Goal: Contribute content: Add original content to the website for others to see

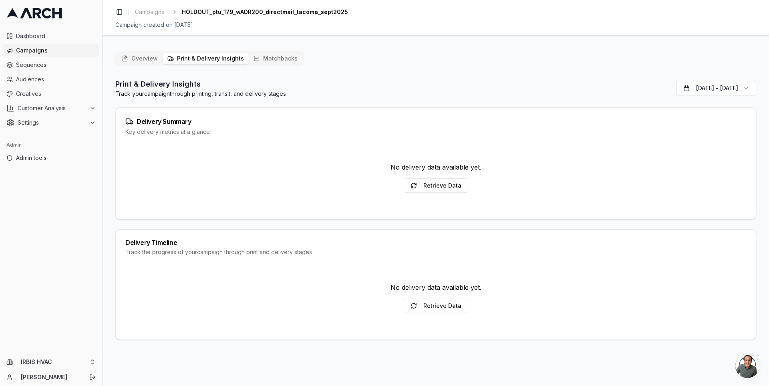
click at [201, 55] on button "Print & Delivery Insights" at bounding box center [206, 58] width 86 height 11
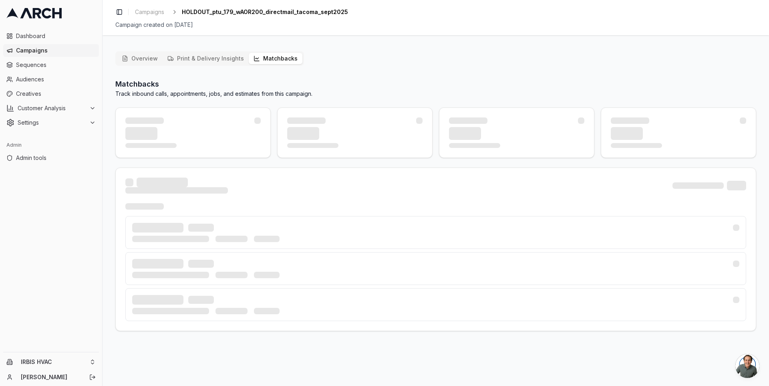
click at [269, 56] on button "Matchbacks" at bounding box center [276, 58] width 54 height 11
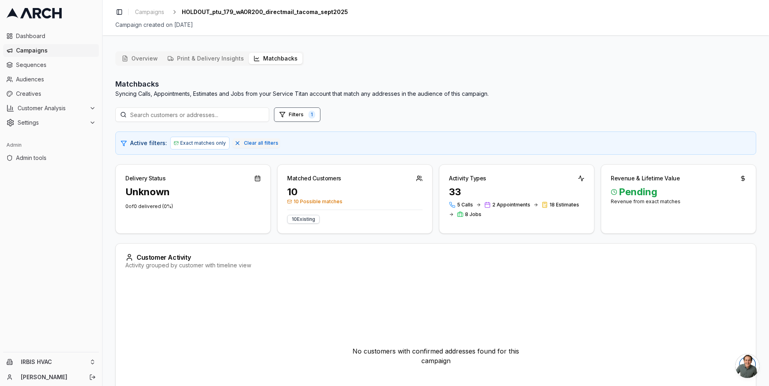
click at [273, 230] on div "Delivery Status Unknown 0 of 0 delivered ( 0 %) Matched Customers 10 10 Possibl…" at bounding box center [435, 198] width 641 height 69
click at [42, 80] on span "Audiences" at bounding box center [56, 79] width 80 height 8
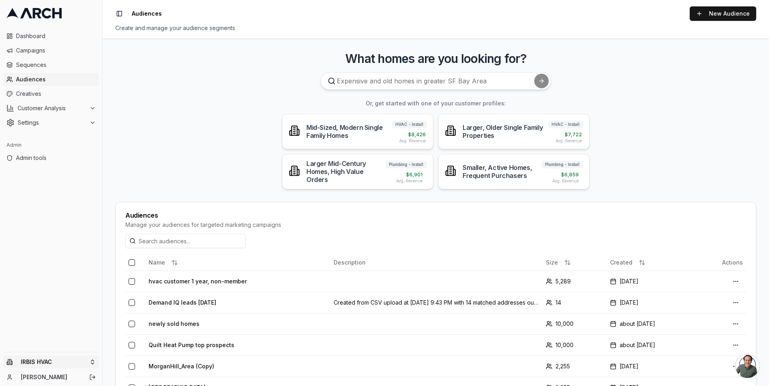
click at [91, 359] on html "Dashboard Campaigns Sequences Audiences Creatives Customer Analysis Settings Ad…" at bounding box center [384, 193] width 769 height 386
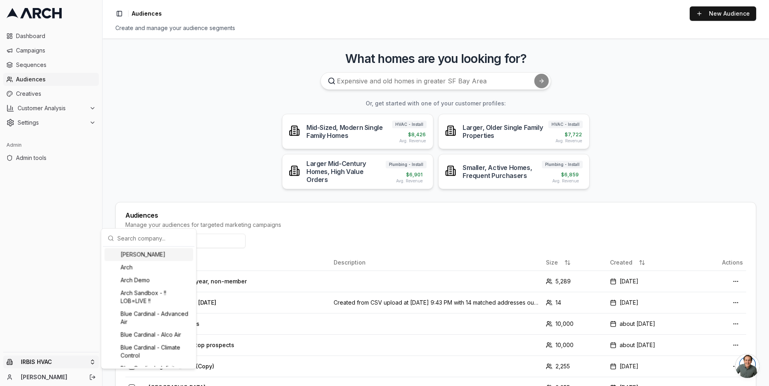
click at [144, 239] on input "text" at bounding box center [153, 238] width 73 height 16
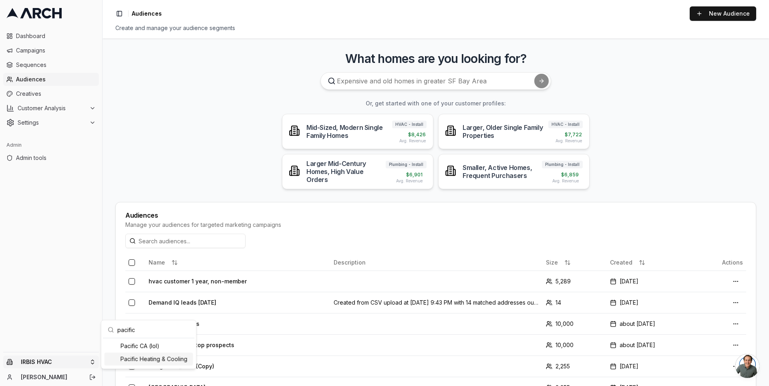
type input "pacific"
click at [149, 361] on div "Pacific Heating & Cooling" at bounding box center [149, 359] width 89 height 13
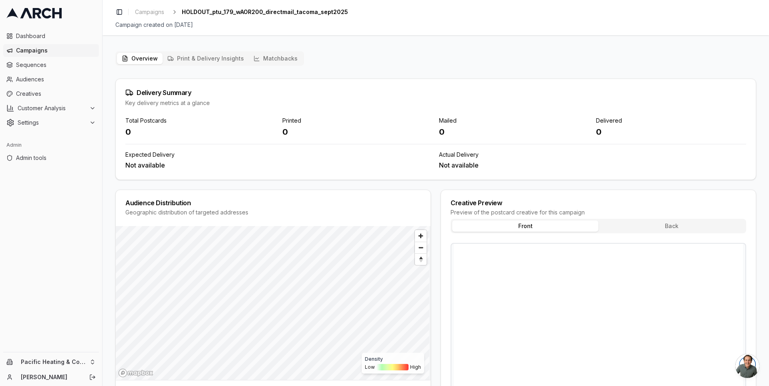
click at [216, 58] on button "Print & Delivery Insights" at bounding box center [206, 58] width 86 height 11
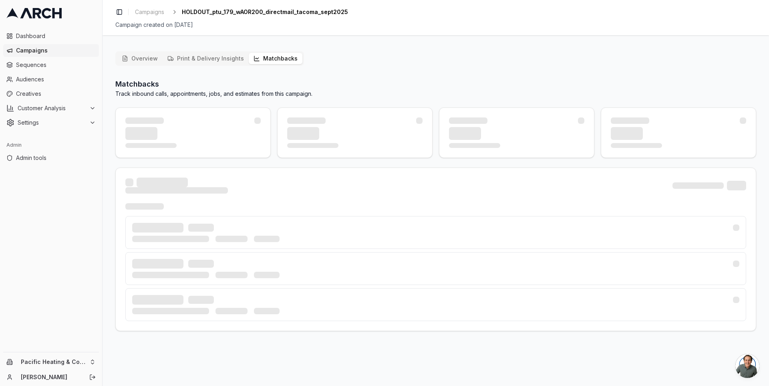
click at [272, 56] on button "Matchbacks" at bounding box center [276, 58] width 54 height 11
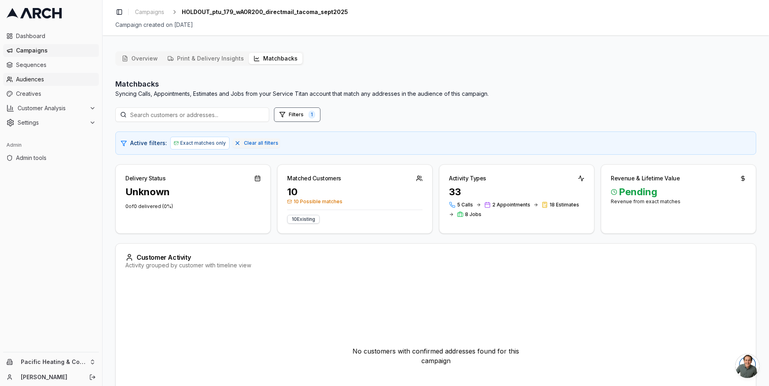
click at [59, 81] on span "Audiences" at bounding box center [56, 79] width 80 height 8
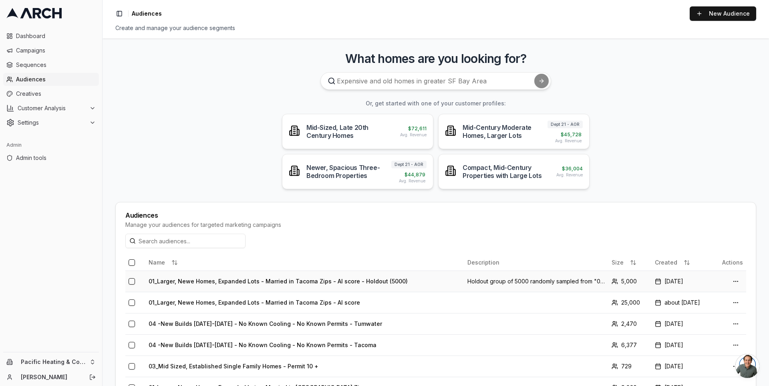
click at [238, 282] on td "01_Larger, Newe Homes, Expanded Lots - Married in Tacoma Zips - AI score - Hold…" at bounding box center [304, 280] width 319 height 21
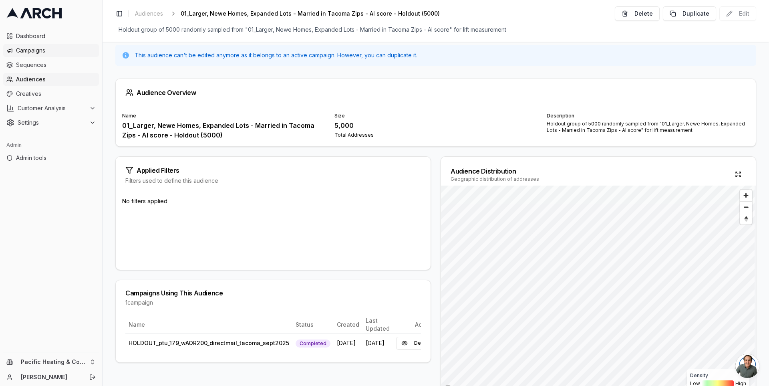
click at [56, 48] on span "Campaigns" at bounding box center [56, 50] width 80 height 8
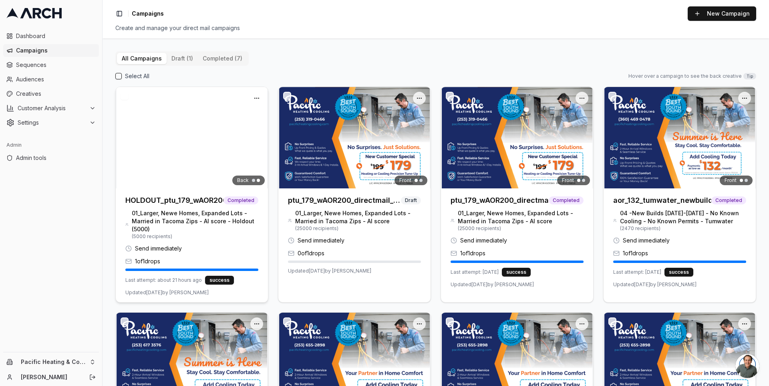
click at [197, 145] on img at bounding box center [192, 137] width 152 height 101
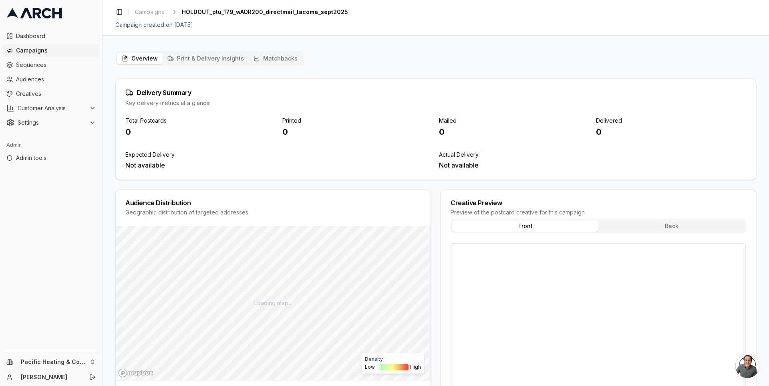
click at [271, 55] on button "Matchbacks" at bounding box center [276, 58] width 54 height 11
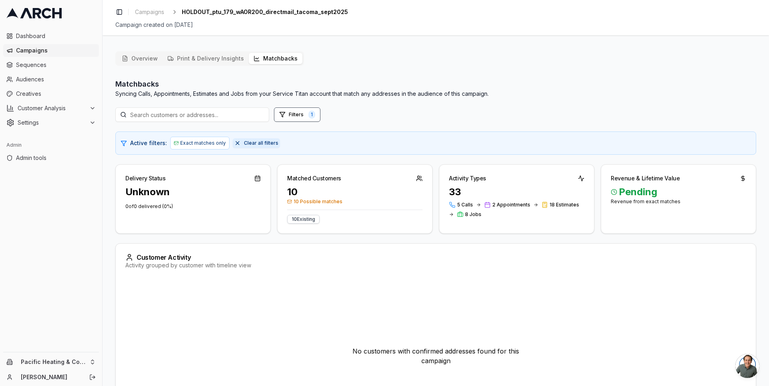
click at [246, 139] on button "Clear all filters" at bounding box center [256, 143] width 47 height 10
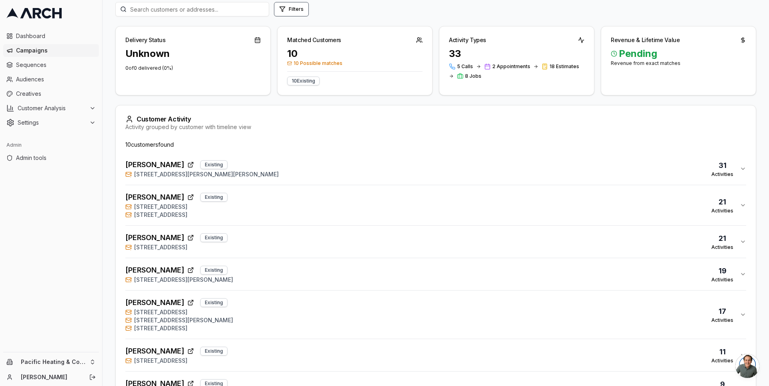
scroll to position [107, 0]
click at [119, 256] on div "10 customer s found Helen Bean Existing 1498 Collins Road, Buckley, WA 98321 31…" at bounding box center [436, 324] width 640 height 370
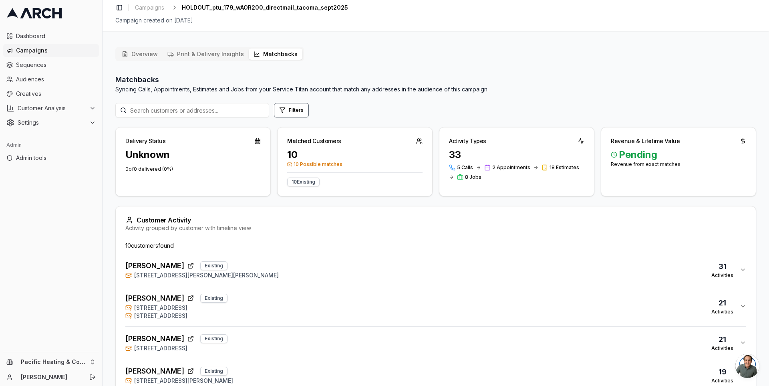
scroll to position [0, 0]
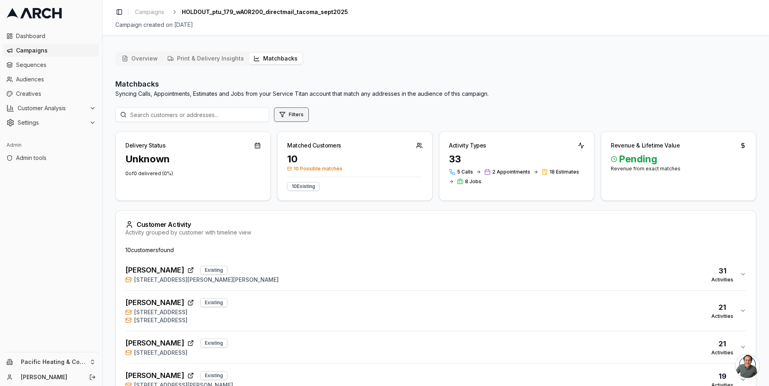
click at [293, 115] on button "Filters" at bounding box center [291, 114] width 35 height 14
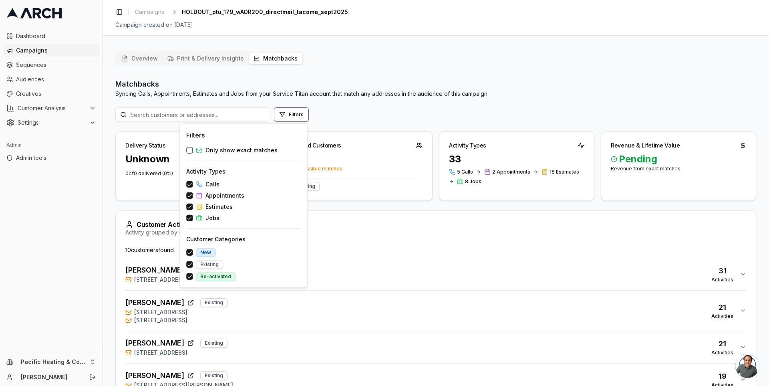
click at [257, 152] on span "Only show exact matches" at bounding box center [242, 150] width 72 height 8
click at [193, 152] on button "Only show exact matches" at bounding box center [189, 150] width 6 height 6
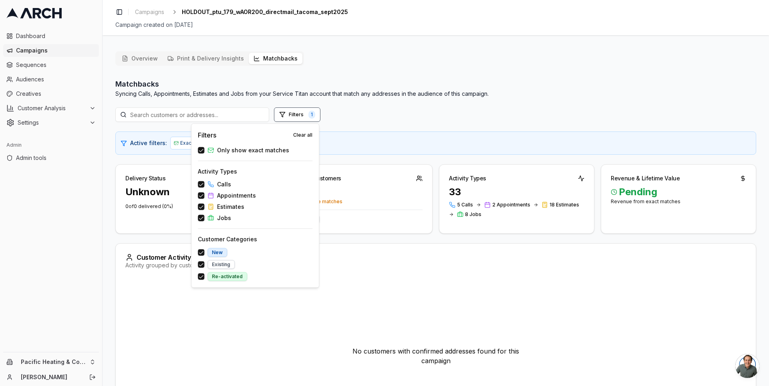
click at [355, 137] on div "Active filters: Exact matches only Clear all filters" at bounding box center [440, 143] width 621 height 13
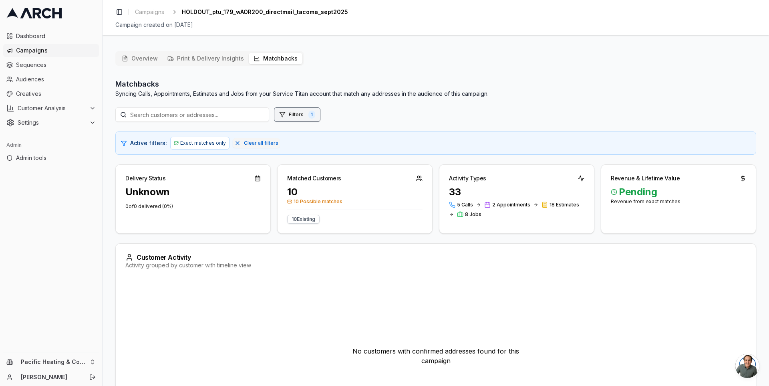
click at [295, 116] on button "Filters 1" at bounding box center [297, 114] width 46 height 14
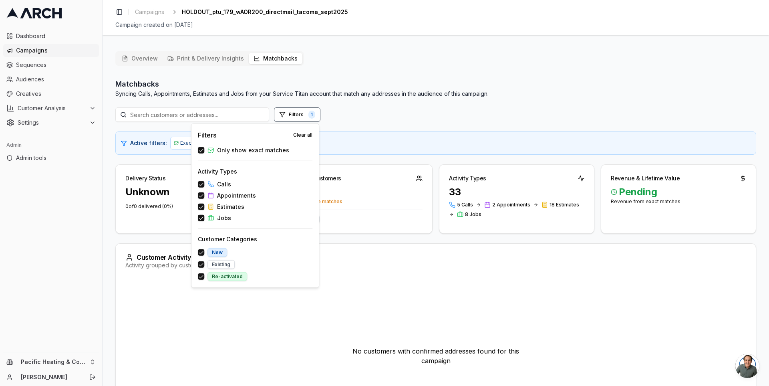
click at [253, 151] on span "Only show exact matches" at bounding box center [253, 150] width 72 height 8
click at [204, 151] on button "Only show exact matches" at bounding box center [201, 150] width 6 height 6
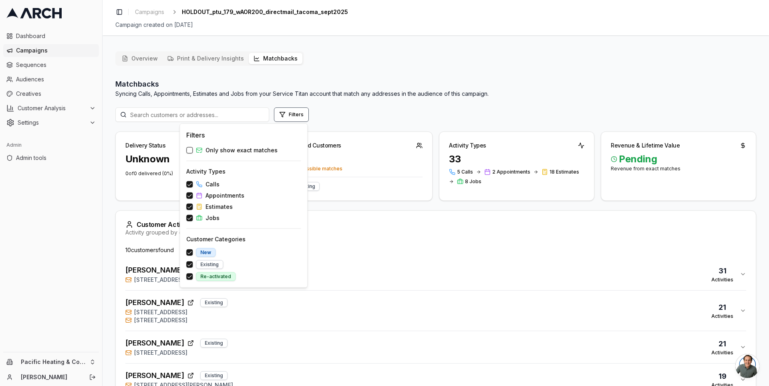
click at [362, 114] on div "Filters" at bounding box center [435, 114] width 641 height 14
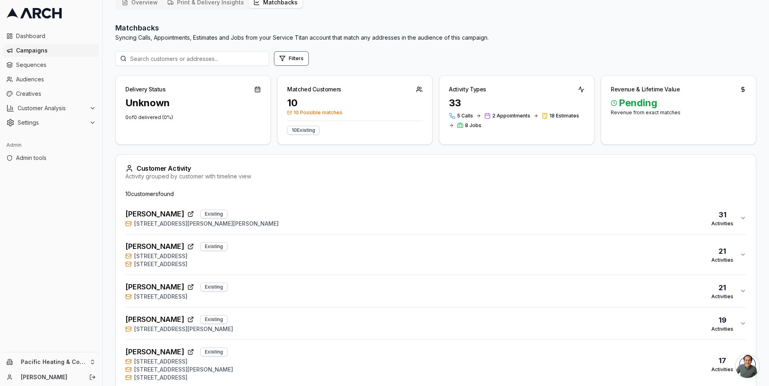
scroll to position [66, 0]
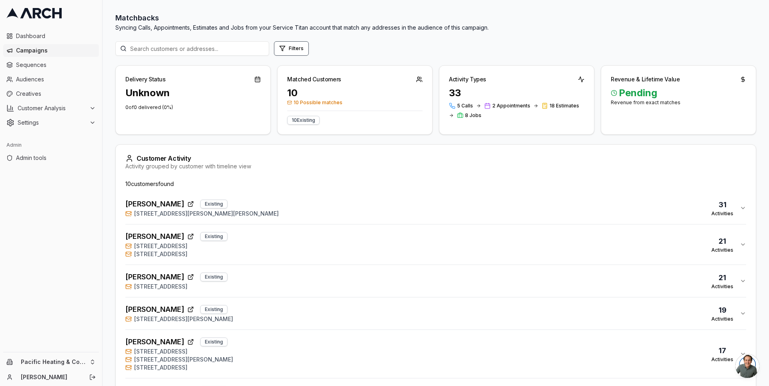
click at [258, 204] on div "Helen Bean Existing 1498 Collins Road, Buckley, WA 98321 31 Activities" at bounding box center [432, 207] width 615 height 19
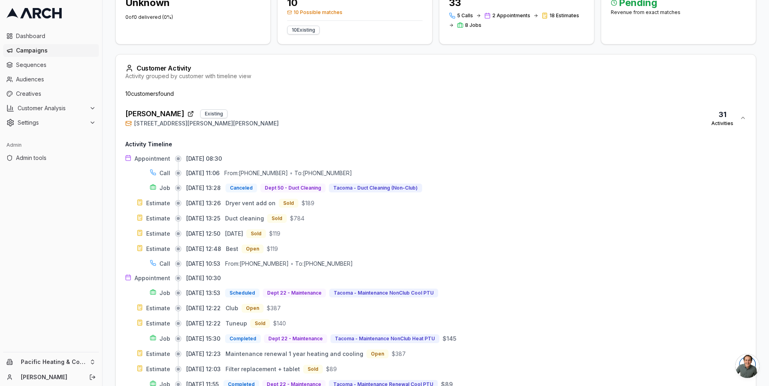
scroll to position [155, 0]
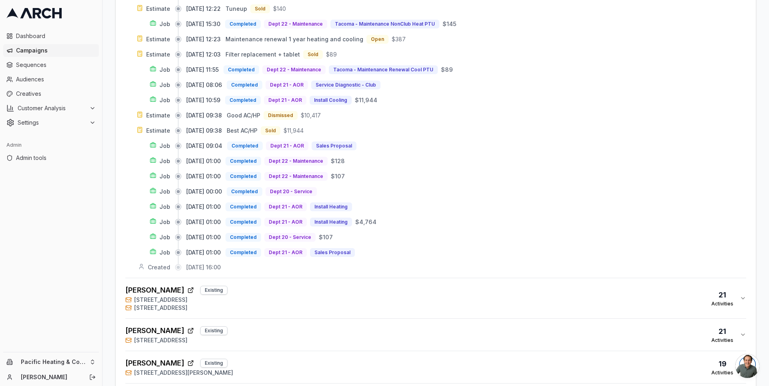
scroll to position [557, 0]
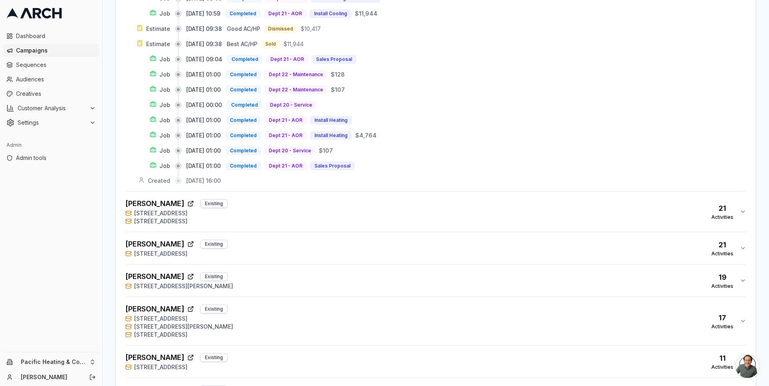
click at [113, 136] on div "Overview Print & Delivery Insights Matchbacks Matchbacks Syncing Calls, Appoint…" at bounding box center [436, 21] width 667 height 1067
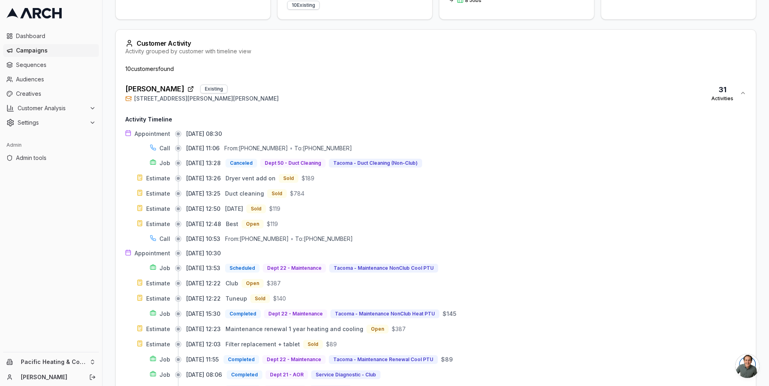
scroll to position [174, 0]
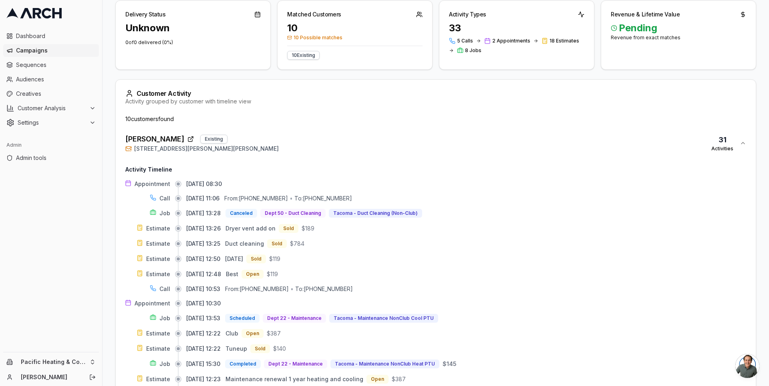
click at [330, 145] on div "Helen Bean Existing 1498 Collins Road, Buckley, WA 98321 31 Activities" at bounding box center [432, 142] width 615 height 19
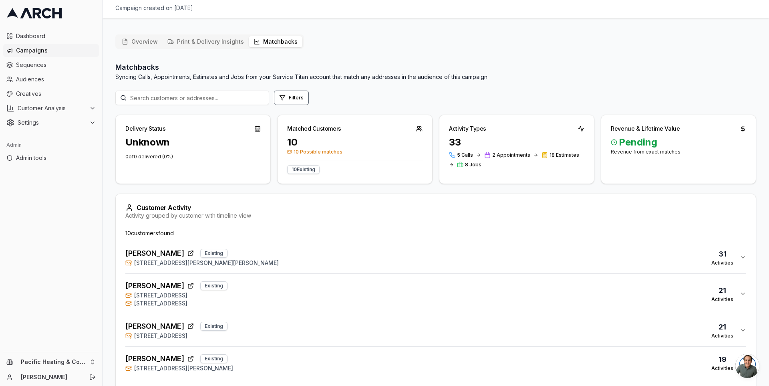
scroll to position [0, 0]
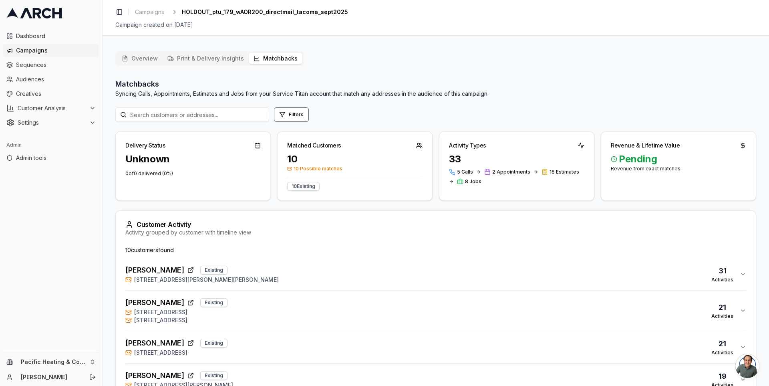
click at [300, 144] on div "Matched Customers" at bounding box center [314, 145] width 54 height 8
click at [315, 144] on div "Matched Customers" at bounding box center [314, 145] width 54 height 8
click at [296, 117] on button "Filters" at bounding box center [291, 114] width 35 height 14
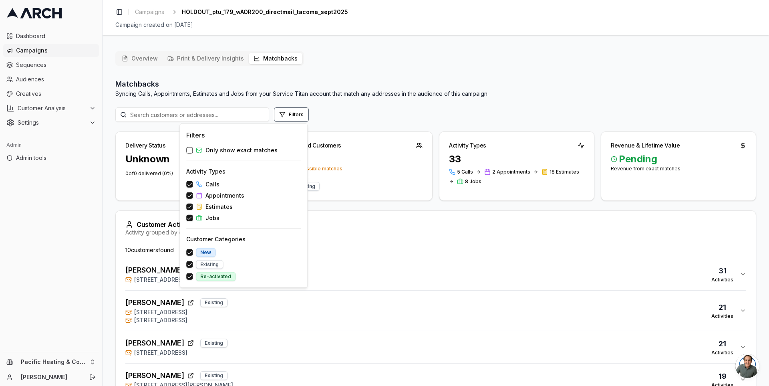
click at [365, 112] on div "Filters" at bounding box center [435, 114] width 641 height 14
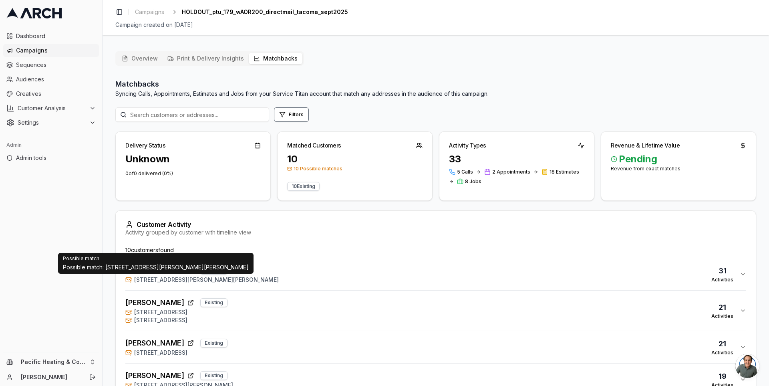
click at [243, 275] on div "Helen Bean Existing 1498 Collins Road, Buckley, WA 98321 31 Activities" at bounding box center [432, 273] width 615 height 19
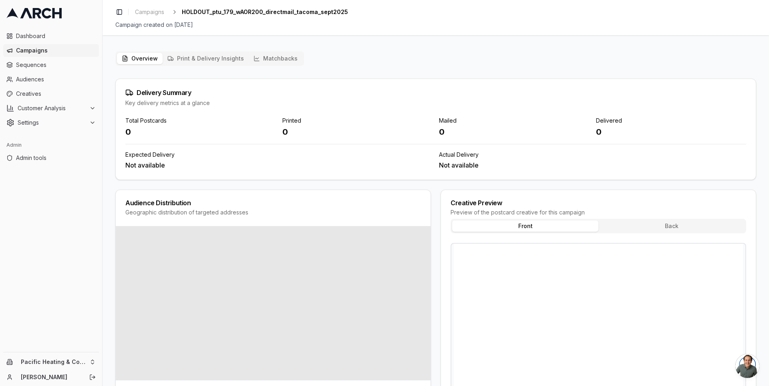
click at [146, 54] on button "Overview" at bounding box center [140, 58] width 46 height 11
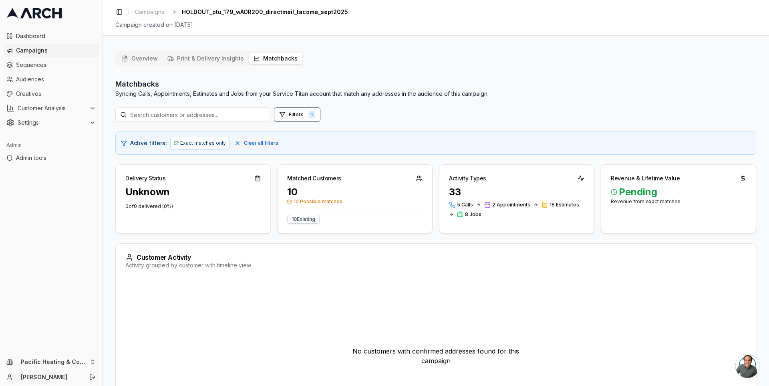
click at [280, 57] on button "Matchbacks" at bounding box center [276, 58] width 54 height 11
click at [257, 145] on span "Clear all filters" at bounding box center [261, 143] width 34 height 6
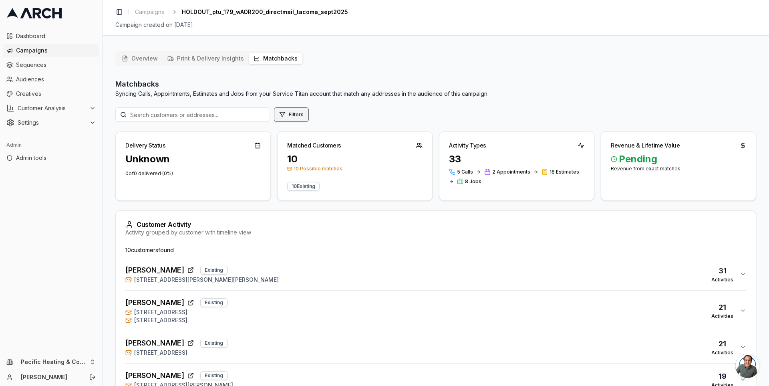
click at [296, 113] on button "Filters" at bounding box center [291, 114] width 35 height 14
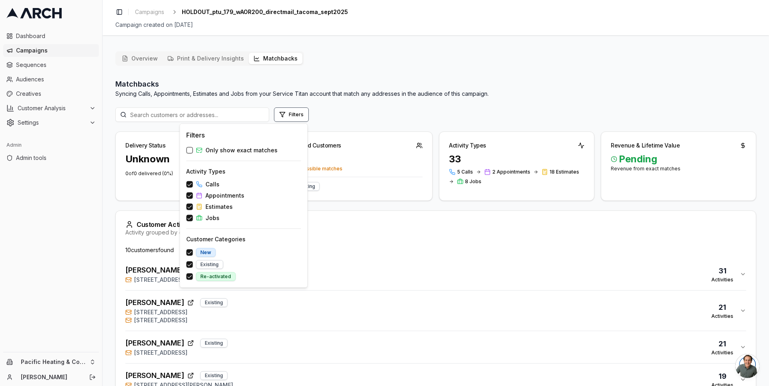
click at [244, 153] on span "Only show exact matches" at bounding box center [242, 150] width 72 height 8
click at [193, 153] on button "Only show exact matches" at bounding box center [189, 150] width 6 height 6
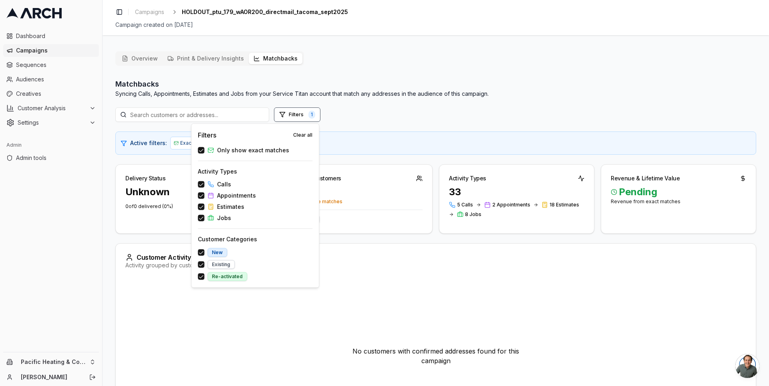
click at [371, 110] on div "Filters 1" at bounding box center [435, 114] width 641 height 14
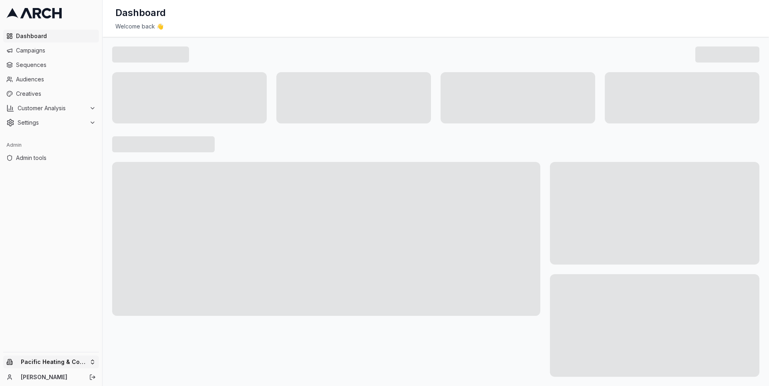
click at [90, 356] on html "Dashboard Campaigns Sequences Audiences Creatives Customer Analysis Settings Ad…" at bounding box center [384, 193] width 769 height 386
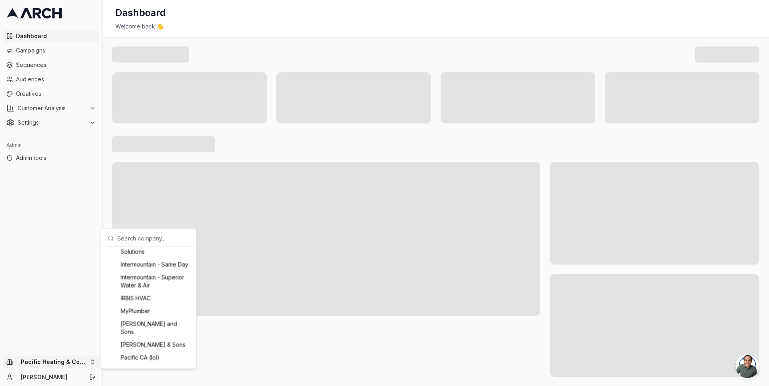
scroll to position [590, 0]
click at [136, 302] on div "IRBIS HVAC" at bounding box center [149, 295] width 89 height 13
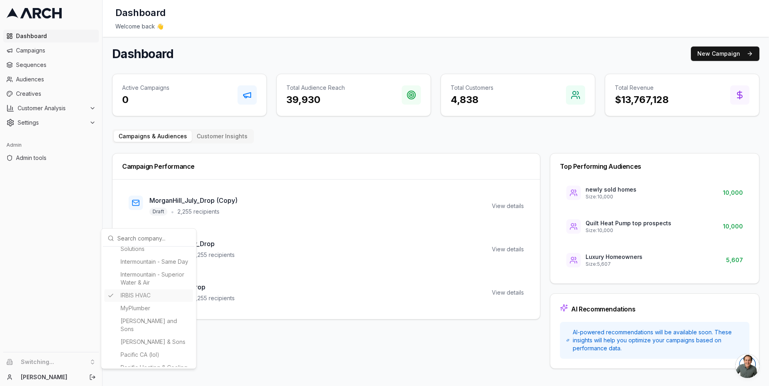
click at [93, 173] on html "Dashboard Campaigns Sequences Audiences Creatives Customer Analysis Settings Ad…" at bounding box center [384, 193] width 769 height 386
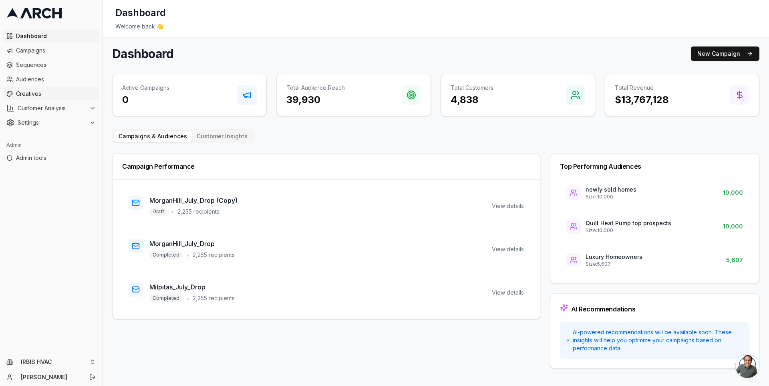
click at [59, 87] on link "Creatives" at bounding box center [51, 93] width 96 height 13
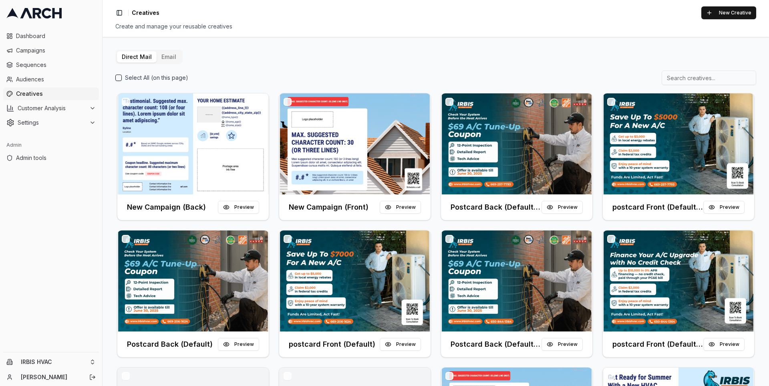
click at [165, 58] on button "Email" at bounding box center [169, 56] width 24 height 11
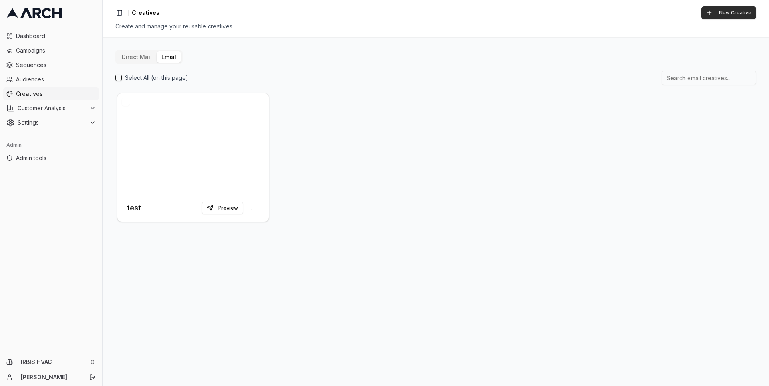
click at [726, 17] on button "New Creative" at bounding box center [728, 12] width 55 height 13
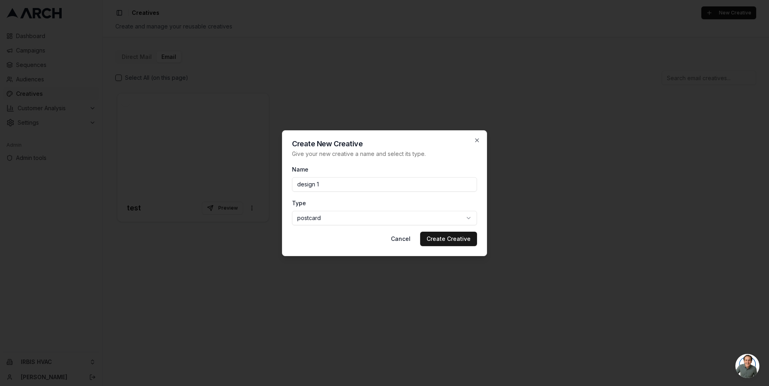
type input "design 1"
click at [347, 216] on body "Dashboard Campaigns Sequences Audiences Creatives Customer Analysis Settings Ad…" at bounding box center [384, 193] width 769 height 386
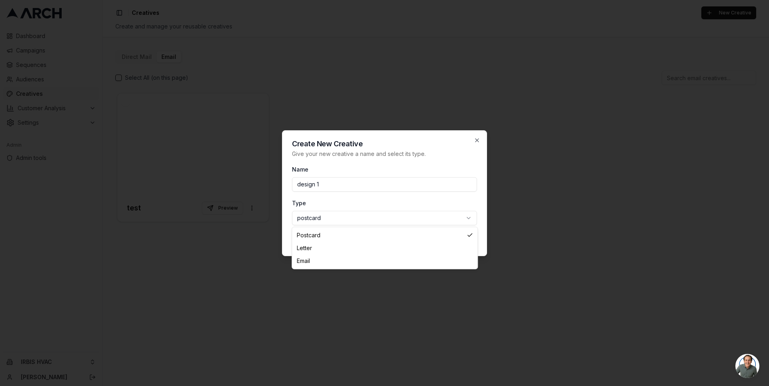
select select "email"
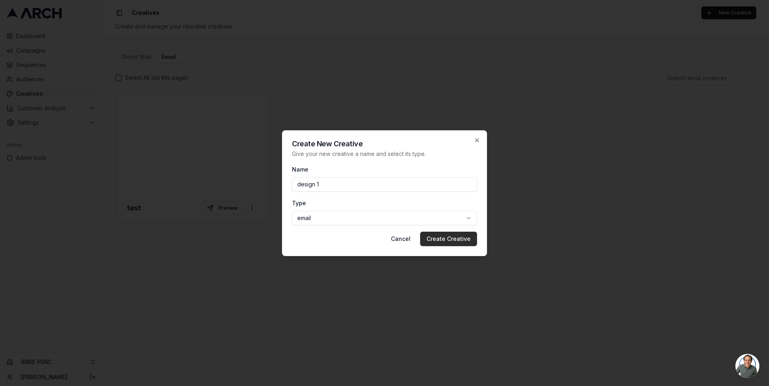
click at [439, 236] on button "Create Creative" at bounding box center [448, 239] width 57 height 14
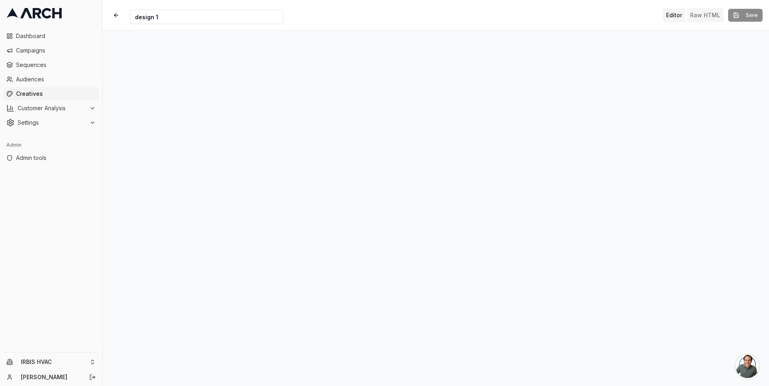
click at [701, 15] on button "Raw HTML" at bounding box center [705, 15] width 36 height 14
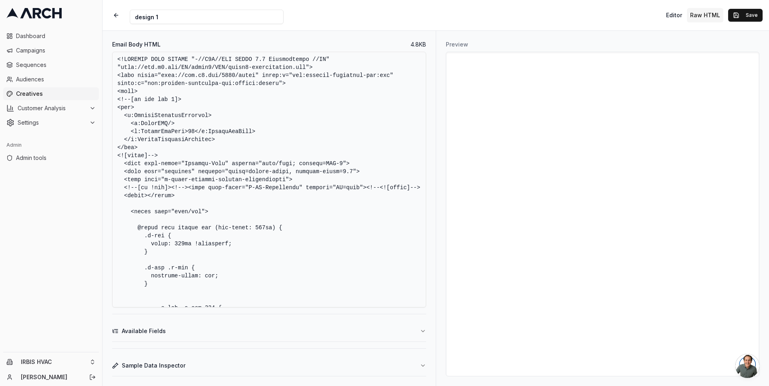
click at [291, 133] on textarea "Email Body HTML" at bounding box center [269, 180] width 314 height 256
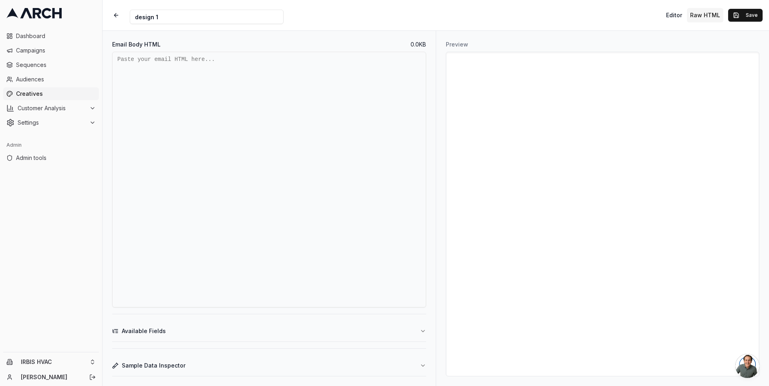
paste textarea "<!DOCTYPE html PUBLIC "-//W3C//DTD XHTML 1.0 Transitional//EN" "http://www.w3.o…"
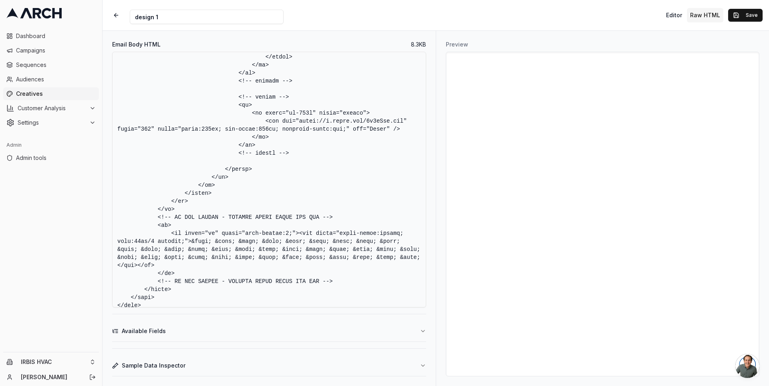
scroll to position [1457, 0]
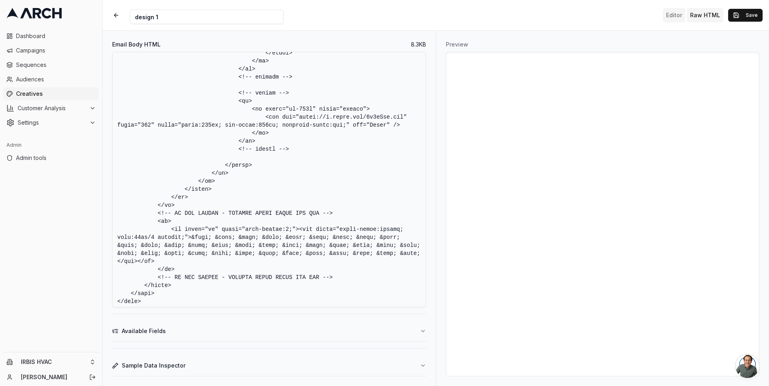
type textarea "<!DOCTYPE html PUBLIC "-//W3C//DTD XHTML 1.0 Transitional//EN" "http://www.w3.o…"
click at [677, 11] on button "Editor" at bounding box center [674, 15] width 22 height 14
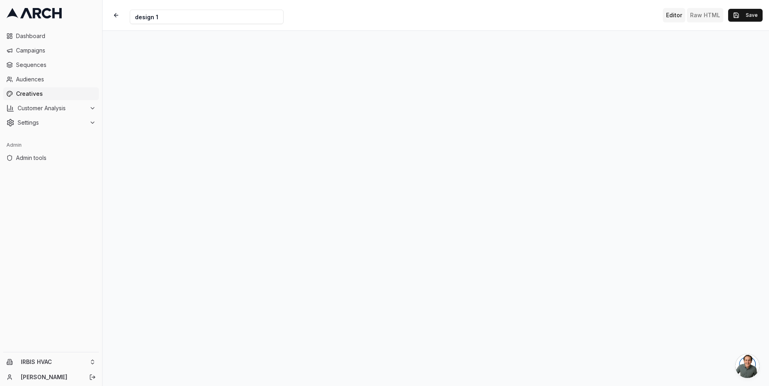
click at [700, 21] on button "Raw HTML" at bounding box center [705, 15] width 36 height 14
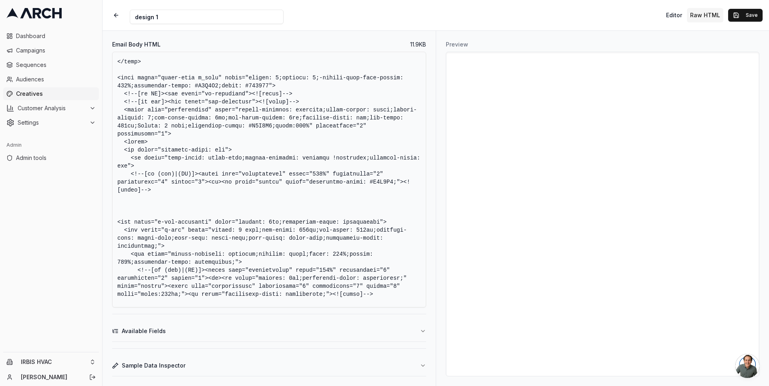
scroll to position [608, 0]
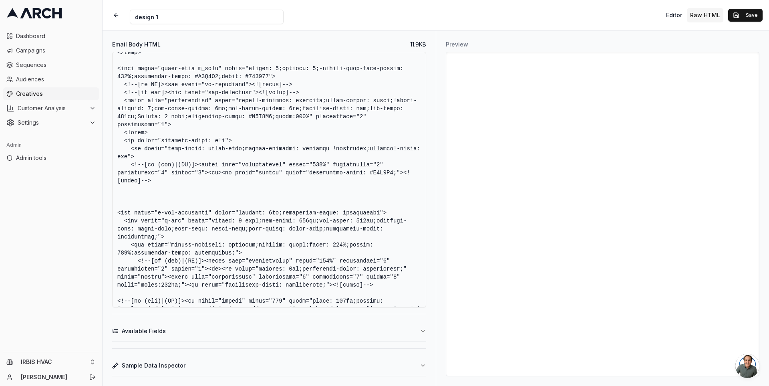
click at [312, 148] on textarea "Email Body HTML" at bounding box center [269, 180] width 314 height 256
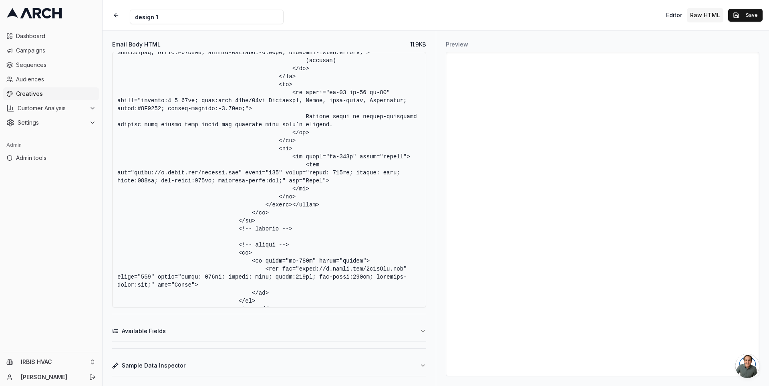
scroll to position [1313, 0]
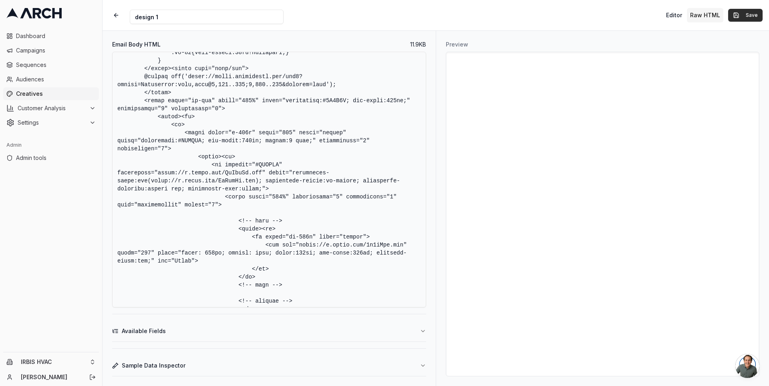
click at [743, 16] on button "Save" at bounding box center [745, 15] width 34 height 13
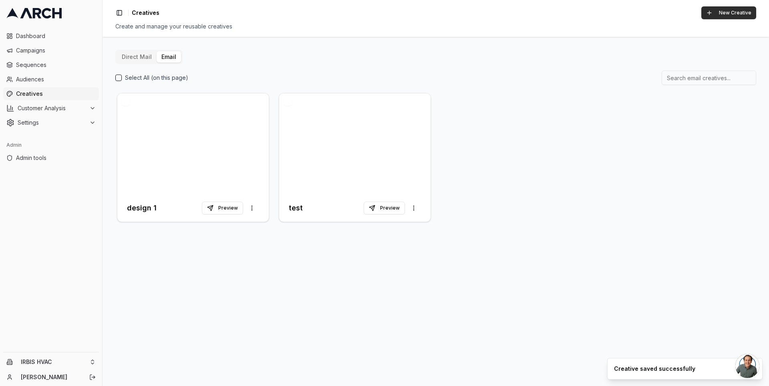
click at [741, 12] on button "New Creative" at bounding box center [728, 12] width 55 height 13
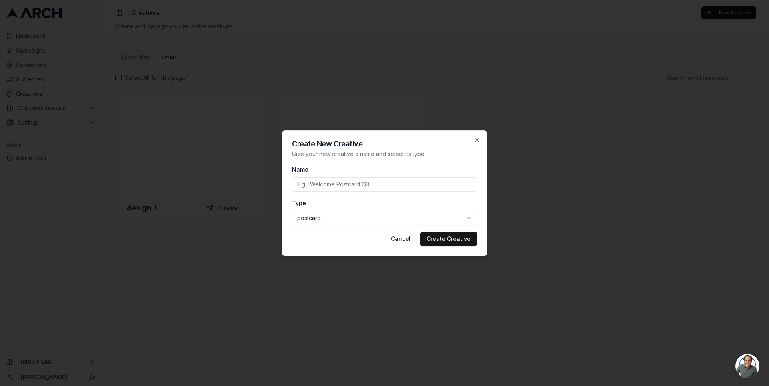
click at [387, 220] on body "Dashboard Campaigns Sequences Audiences Creatives Customer Analysis Settings Ad…" at bounding box center [384, 193] width 769 height 386
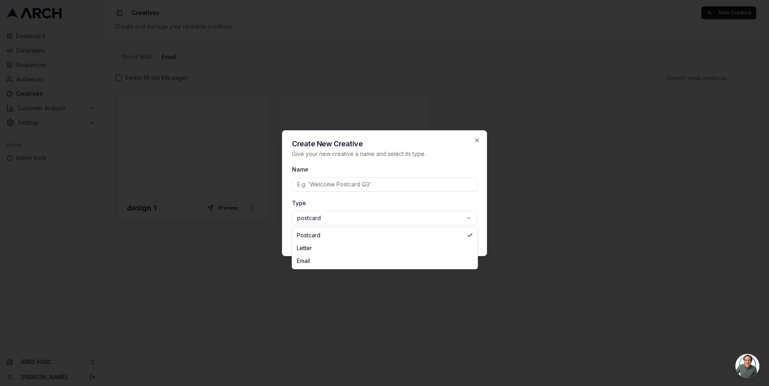
select select "email"
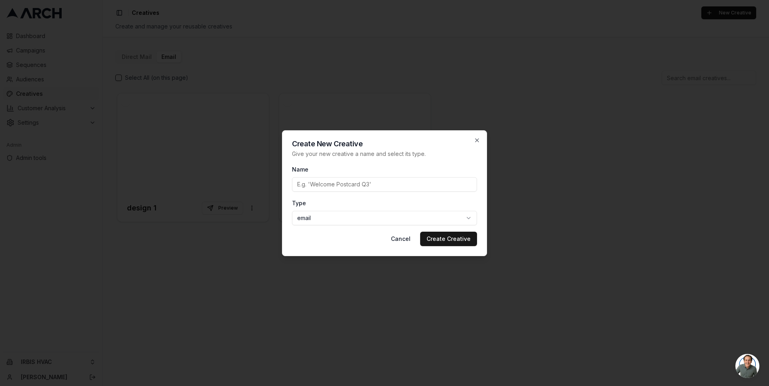
click at [361, 184] on input "Name" at bounding box center [384, 184] width 185 height 14
type input "design 2"
click at [442, 237] on button "Create Creative" at bounding box center [448, 239] width 57 height 14
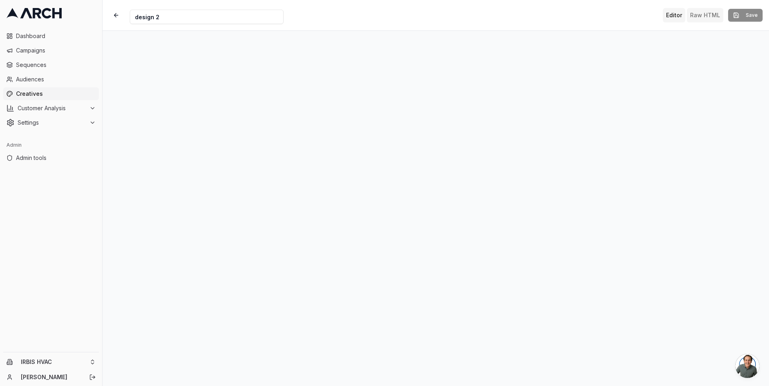
click at [696, 16] on button "Raw HTML" at bounding box center [705, 15] width 36 height 14
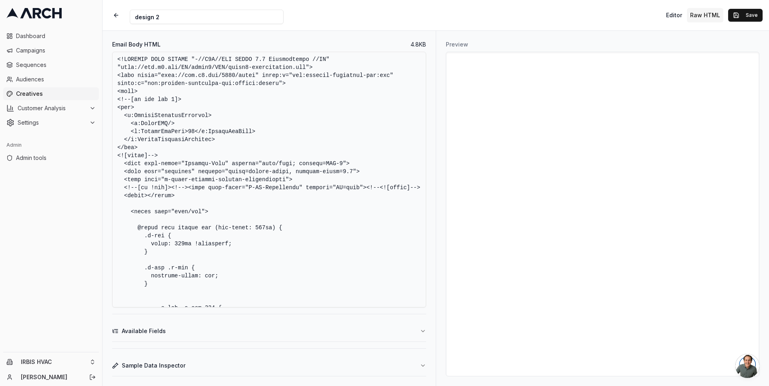
click at [311, 121] on textarea "Email Body HTML" at bounding box center [269, 180] width 314 height 256
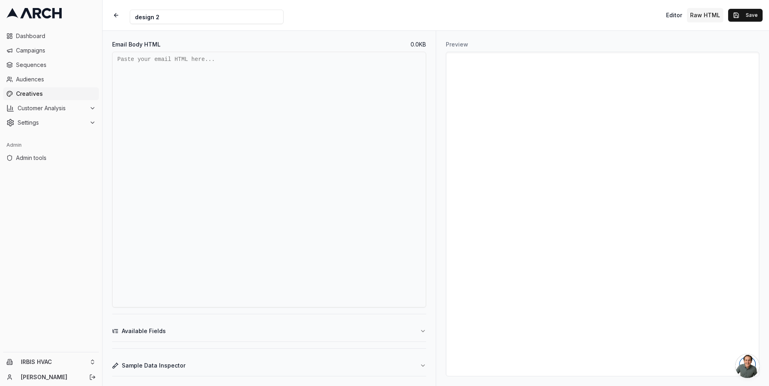
paste textarea "<!DOCTYPE html PUBLIC "-//W3C//DTD XHTML 1.0 Transitional//EN" "http://www.w3.o…"
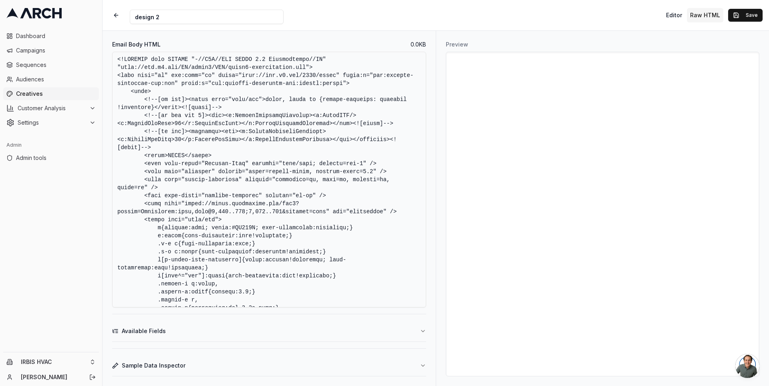
scroll to position [1380, 0]
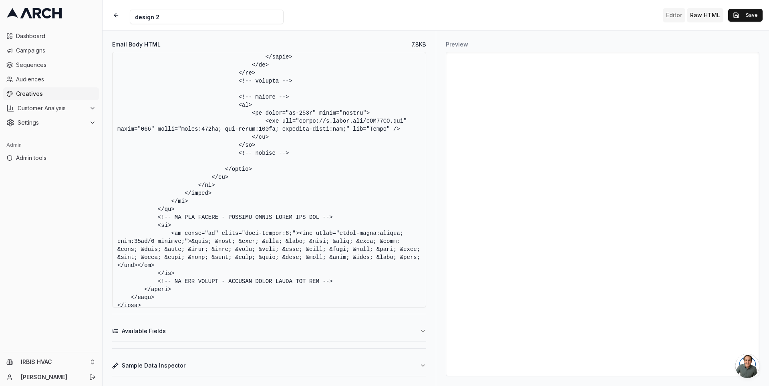
type textarea "<!DOCTYPE html PUBLIC "-//W3C//DTD XHTML 1.0 Transitional//EN" "http://www.w3.o…"
click at [677, 14] on button "Editor" at bounding box center [674, 15] width 22 height 14
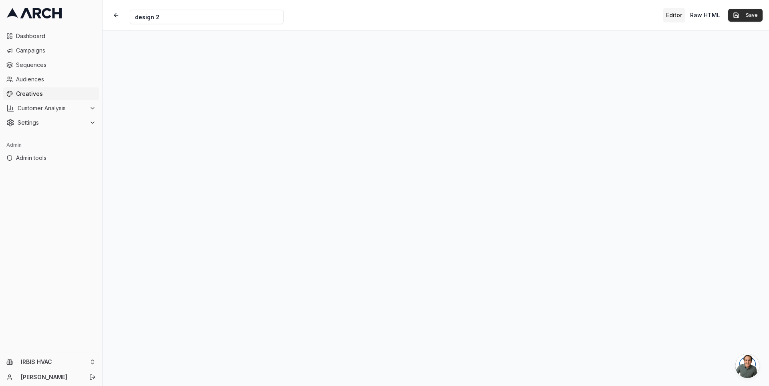
click at [745, 16] on button "Save" at bounding box center [745, 15] width 34 height 13
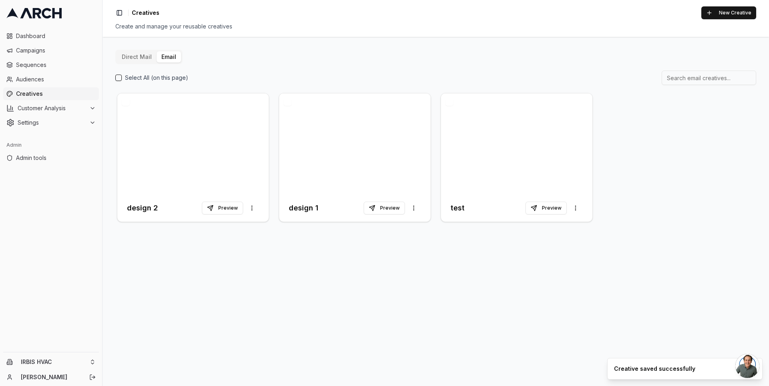
click at [220, 298] on div "Direct Mail Email Select All (on this page) design 2 Preview More options desig…" at bounding box center [436, 211] width 667 height 349
click at [737, 11] on button "New Creative" at bounding box center [728, 12] width 55 height 13
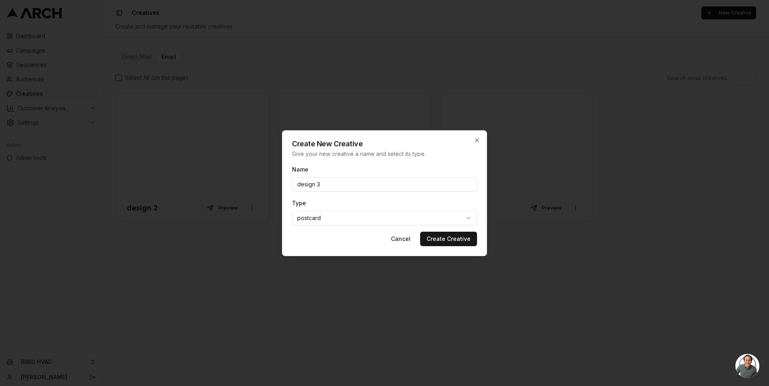
type input "design 3"
click at [394, 218] on body "Dashboard Campaigns Sequences Audiences Creatives Customer Analysis Settings Ad…" at bounding box center [384, 193] width 769 height 386
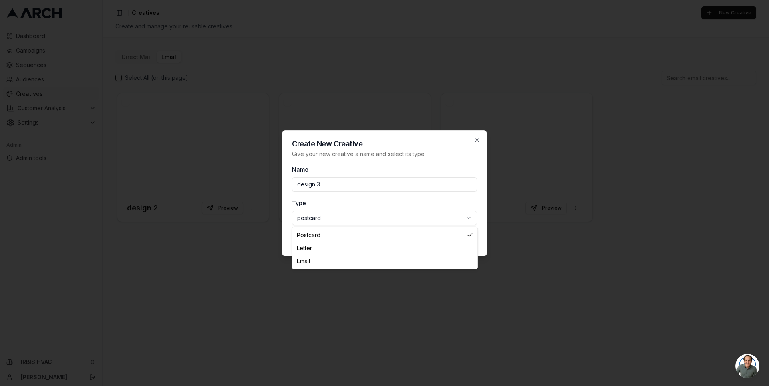
select select "email"
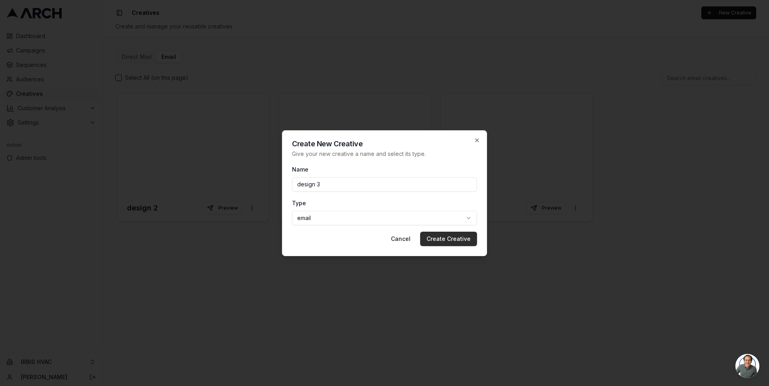
click at [452, 237] on button "Create Creative" at bounding box center [448, 239] width 57 height 14
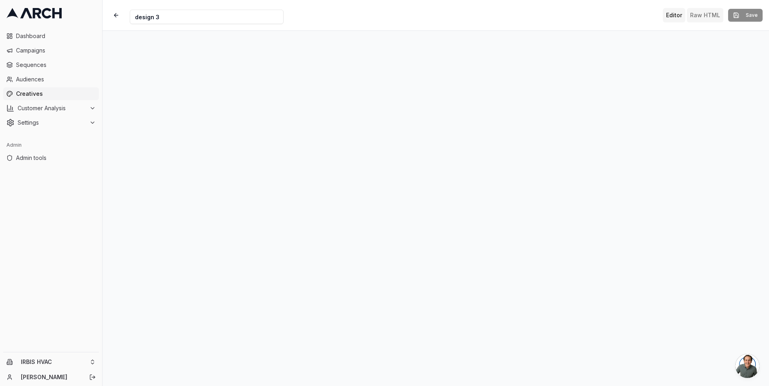
click at [699, 13] on button "Raw HTML" at bounding box center [705, 15] width 36 height 14
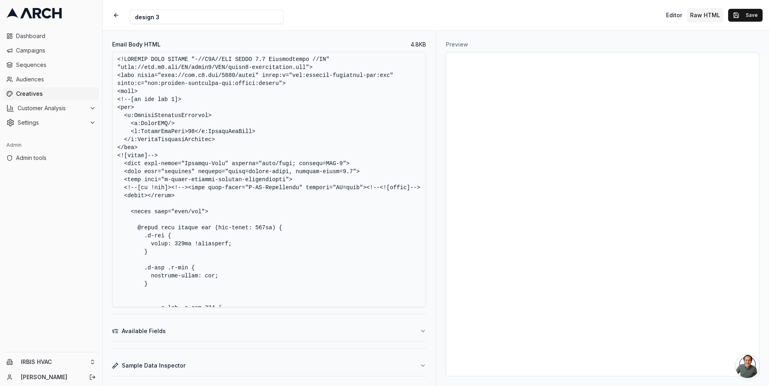
click at [330, 121] on textarea "Email Body HTML" at bounding box center [269, 180] width 314 height 256
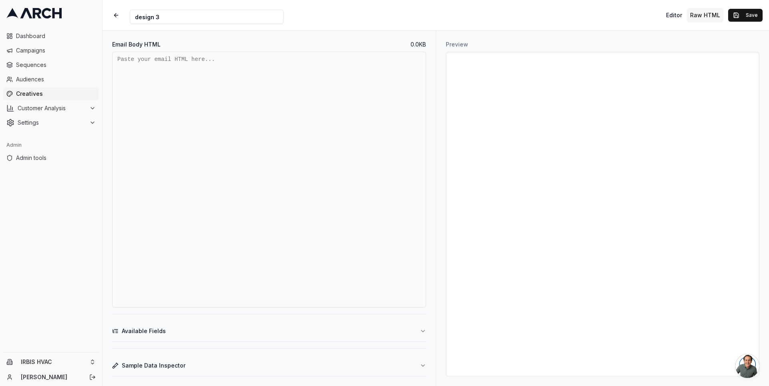
paste textarea "<!DOCTYPE html PUBLIC "-//W3C//DTD XHTML 1.0 Transitional//EN" "http://www.w3.o…"
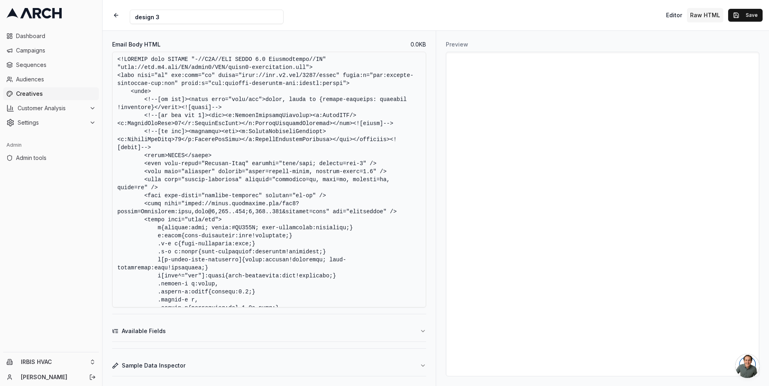
scroll to position [844, 0]
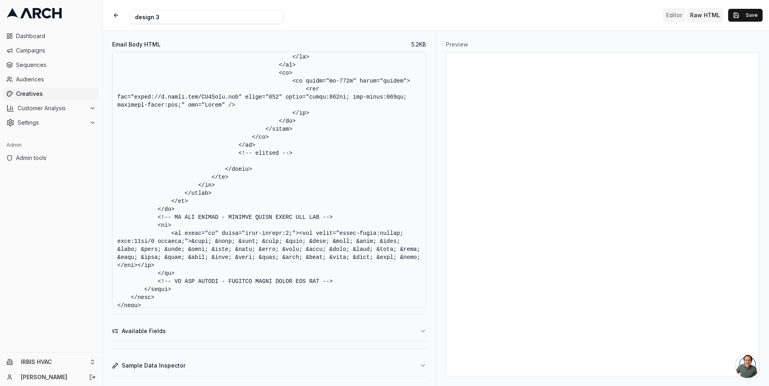
type textarea "<!DOCTYPE html PUBLIC "-//W3C//DTD XHTML 1.0 Transitional//EN" "http://www.w3.o…"
click at [677, 14] on button "Editor" at bounding box center [674, 15] width 22 height 14
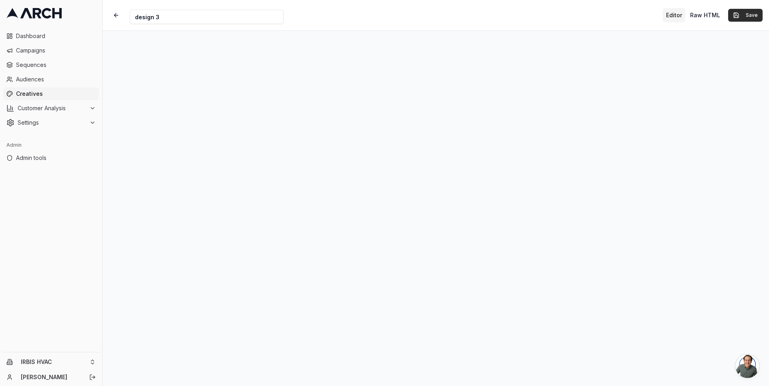
click at [745, 13] on button "Save" at bounding box center [745, 15] width 34 height 13
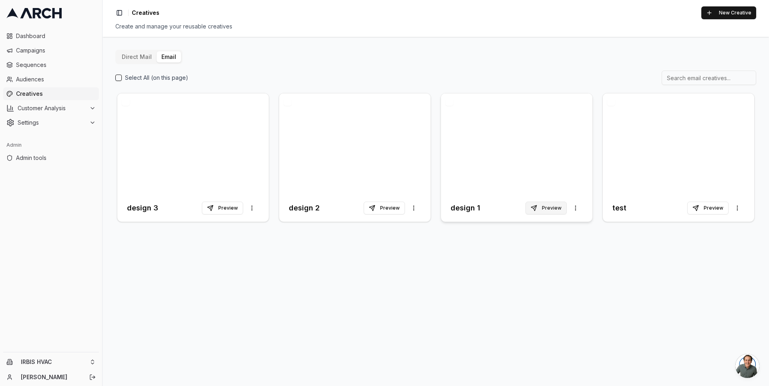
click at [542, 209] on button "Preview" at bounding box center [546, 208] width 41 height 13
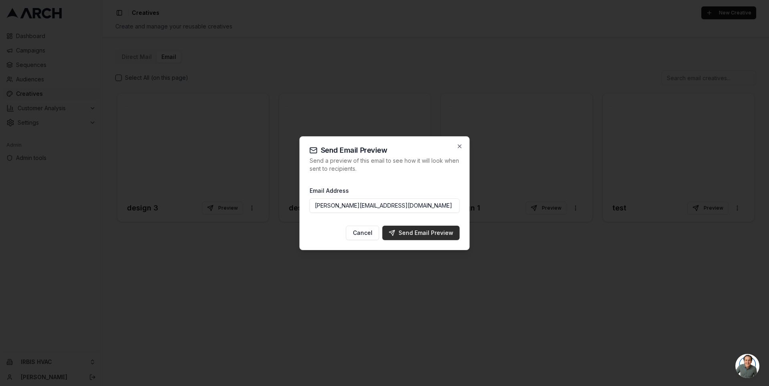
click at [438, 229] on div "Send Email Preview" at bounding box center [421, 233] width 64 height 8
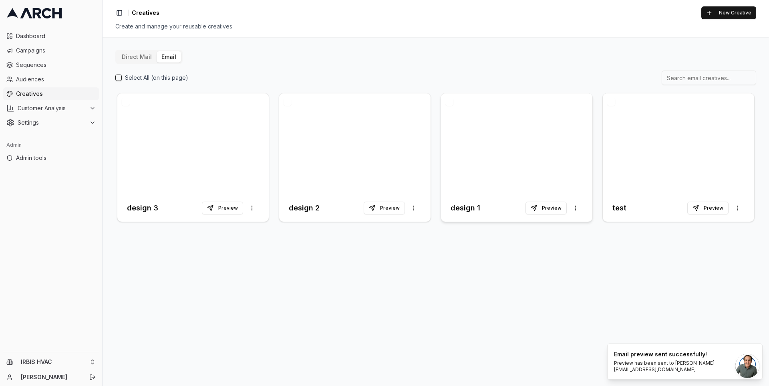
click at [462, 136] on div at bounding box center [516, 143] width 151 height 101
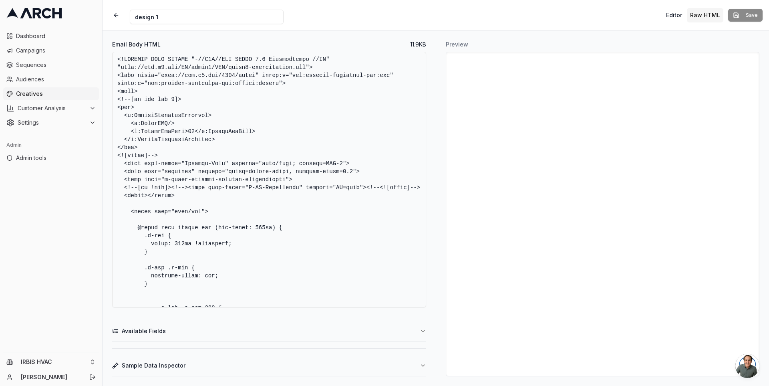
click at [331, 215] on textarea "Email Body HTML" at bounding box center [269, 180] width 314 height 256
click at [118, 21] on button "button" at bounding box center [116, 15] width 14 height 14
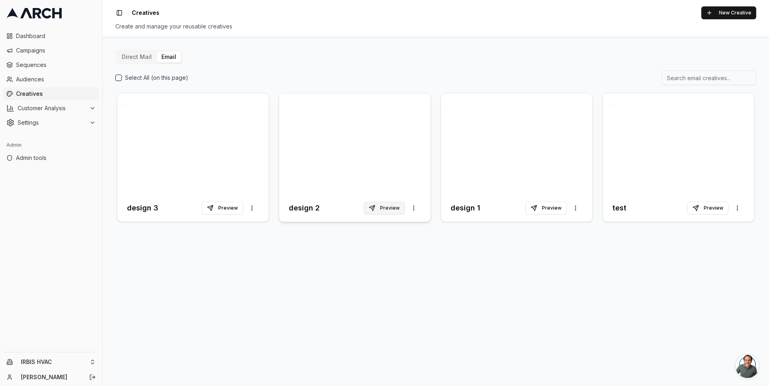
click at [397, 208] on button "Preview" at bounding box center [384, 208] width 41 height 13
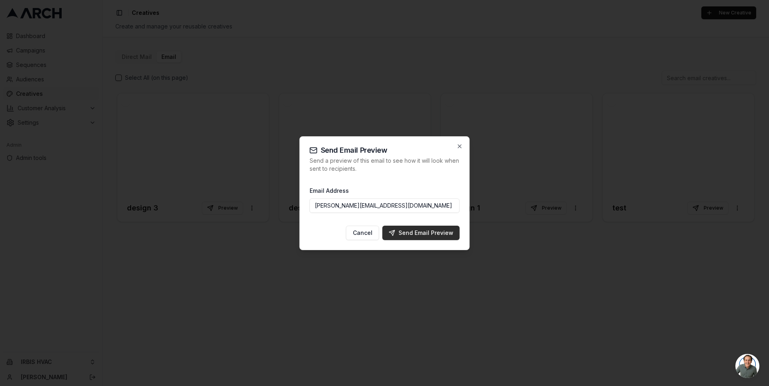
click at [423, 230] on div "Send Email Preview" at bounding box center [421, 233] width 64 height 8
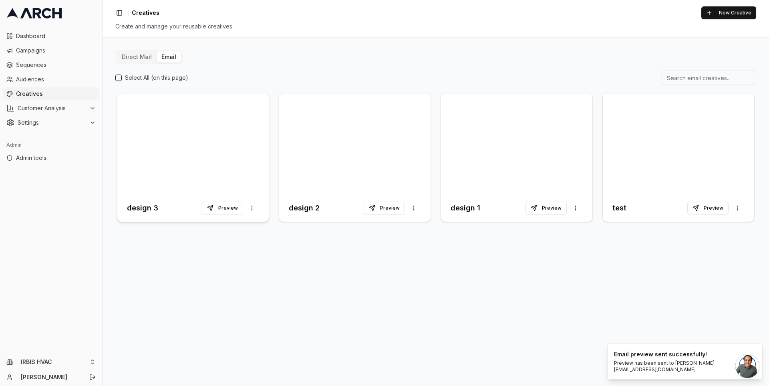
click at [204, 149] on div at bounding box center [192, 143] width 151 height 101
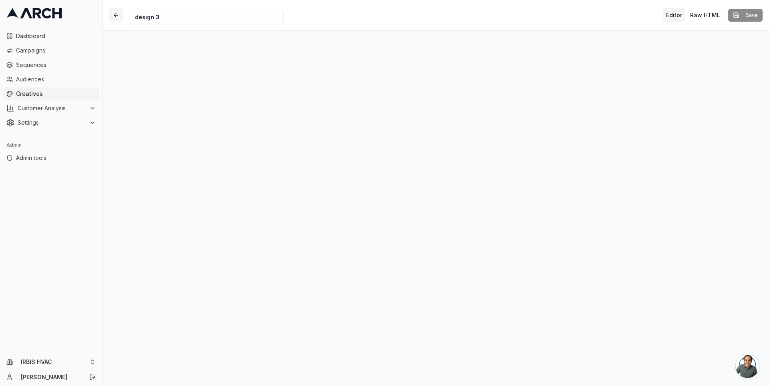
click at [117, 10] on button "button" at bounding box center [116, 15] width 14 height 14
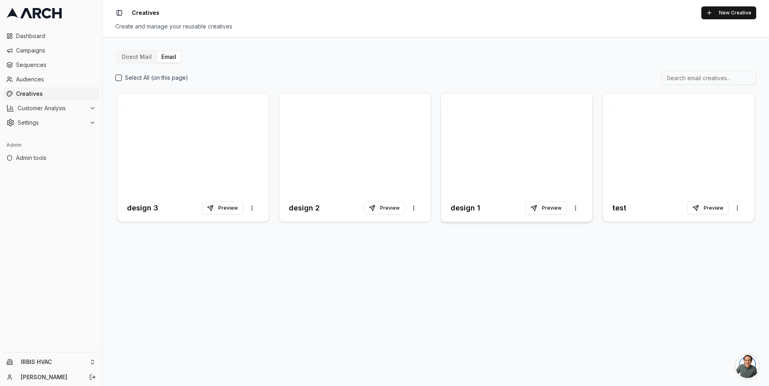
click at [506, 136] on div at bounding box center [516, 143] width 151 height 101
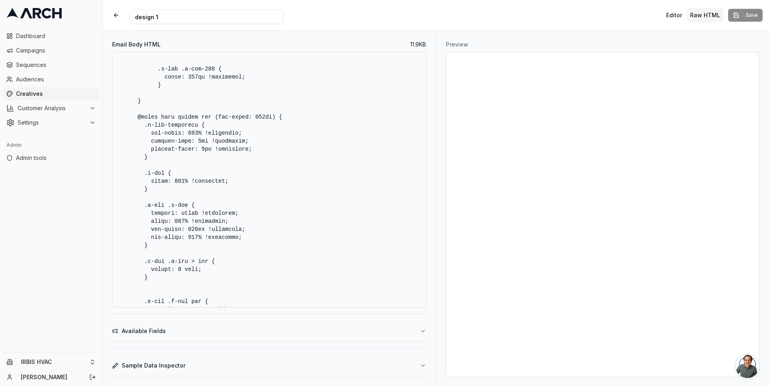
scroll to position [313, 0]
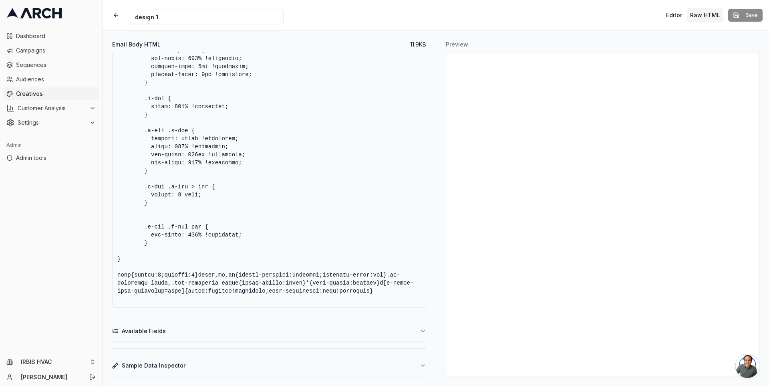
click at [300, 140] on textarea "Email Body HTML" at bounding box center [269, 180] width 314 height 256
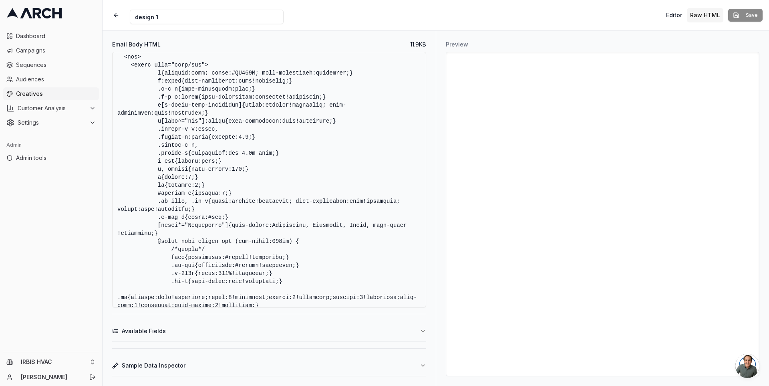
scroll to position [1185, 0]
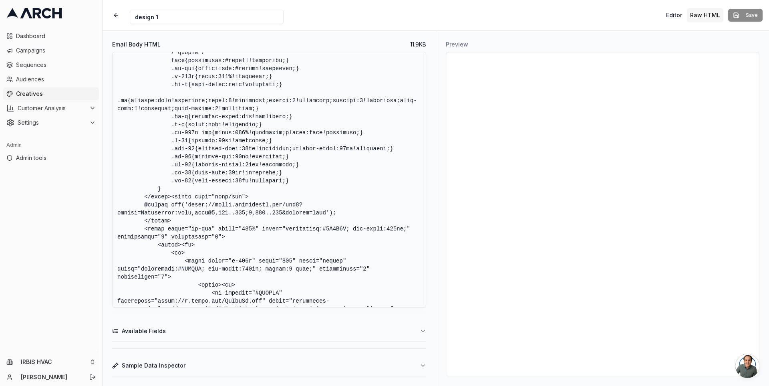
click at [166, 224] on textarea "Email Body HTML" at bounding box center [269, 180] width 314 height 256
click at [173, 218] on textarea "Email Body HTML" at bounding box center [269, 180] width 314 height 256
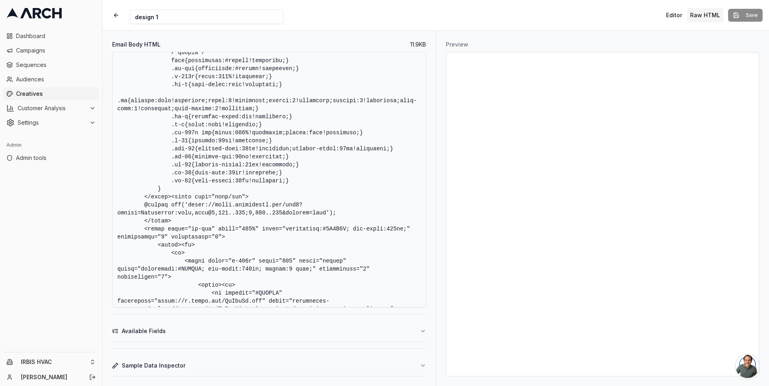
click at [218, 220] on textarea "Email Body HTML" at bounding box center [269, 180] width 314 height 256
click at [209, 224] on textarea "Email Body HTML" at bounding box center [269, 180] width 314 height 256
click at [256, 160] on textarea "Email Body HTML" at bounding box center [269, 180] width 314 height 256
drag, startPoint x: 143, startPoint y: 214, endPoint x: 343, endPoint y: 222, distance: 199.7
click at [343, 222] on textarea "Email Body HTML" at bounding box center [269, 180] width 314 height 256
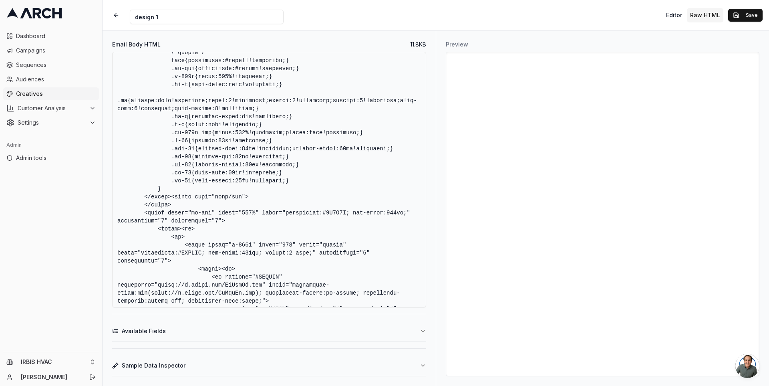
click at [275, 133] on textarea "Email Body HTML" at bounding box center [269, 180] width 314 height 256
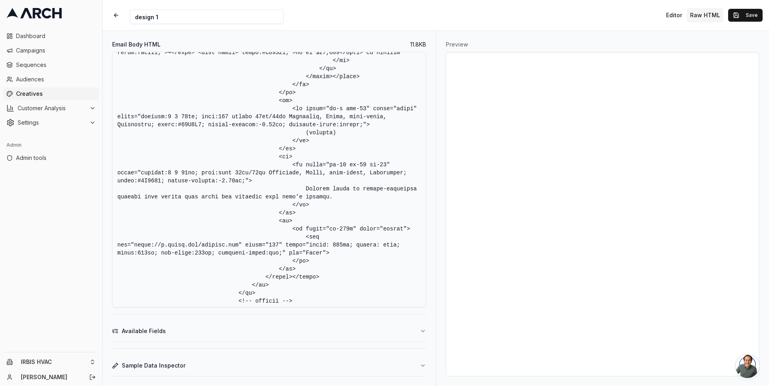
scroll to position [1040, 0]
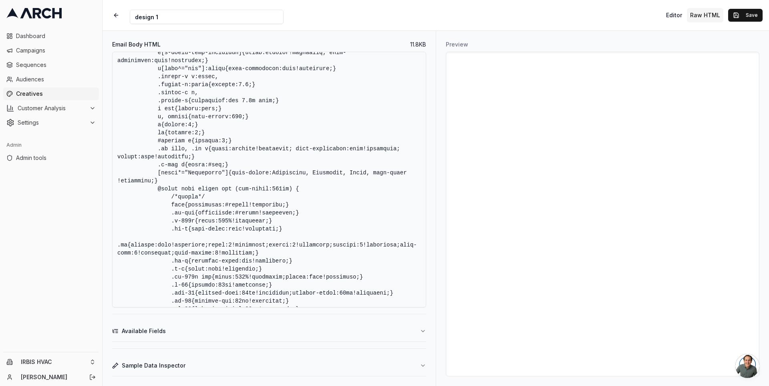
click at [169, 178] on textarea "Email Body HTML" at bounding box center [269, 180] width 314 height 256
drag, startPoint x: 158, startPoint y: 179, endPoint x: 165, endPoint y: 188, distance: 11.2
click at [165, 188] on textarea "Email Body HTML" at bounding box center [269, 180] width 314 height 256
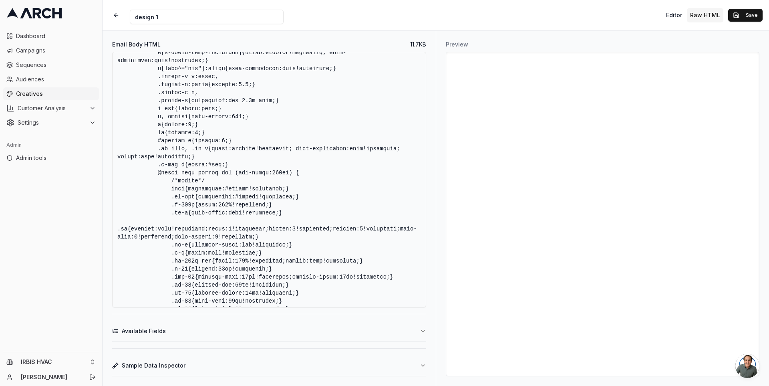
scroll to position [1473, 0]
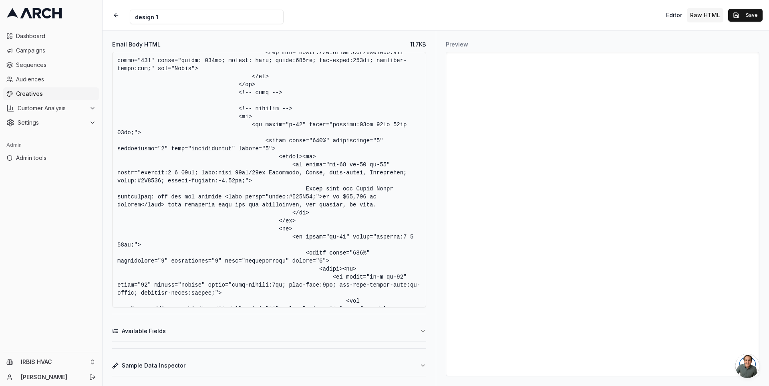
click at [381, 180] on textarea "Email Body HTML" at bounding box center [269, 180] width 314 height 256
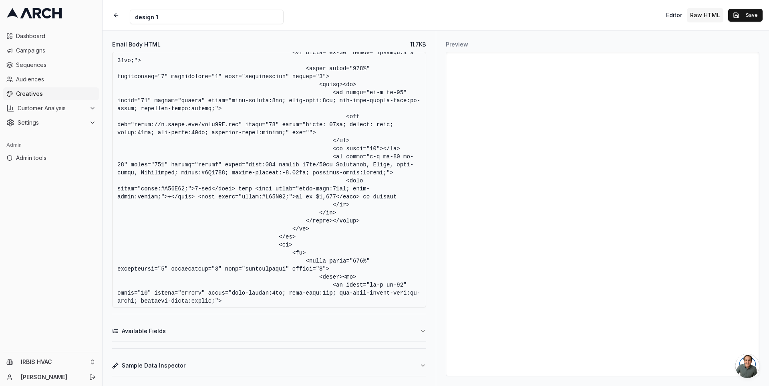
click at [162, 181] on textarea "Email Body HTML" at bounding box center [269, 180] width 314 height 256
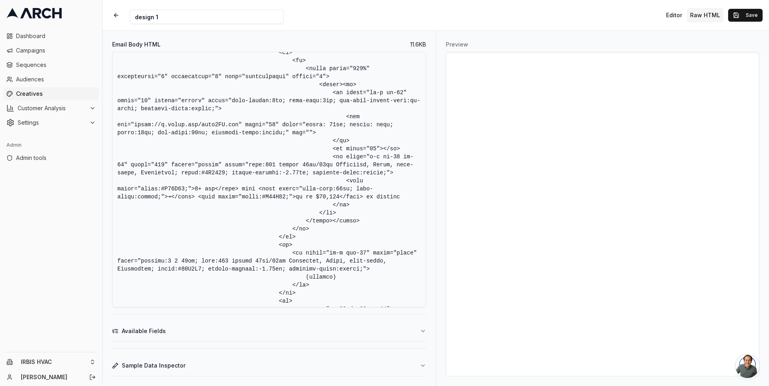
click at [155, 179] on textarea "Email Body HTML" at bounding box center [269, 180] width 314 height 256
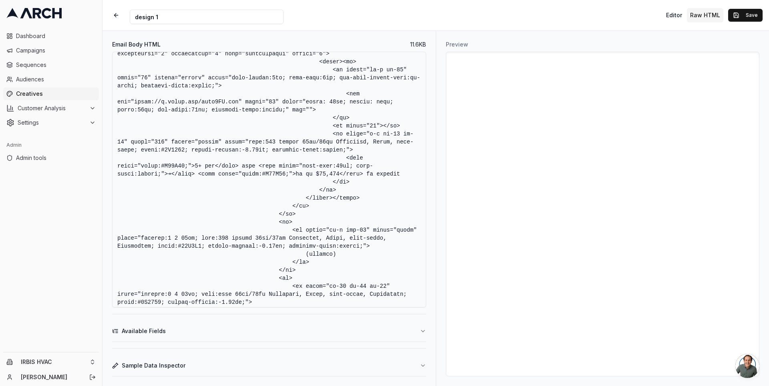
scroll to position [1874, 0]
click at [135, 255] on textarea "Email Body HTML" at bounding box center [269, 180] width 314 height 256
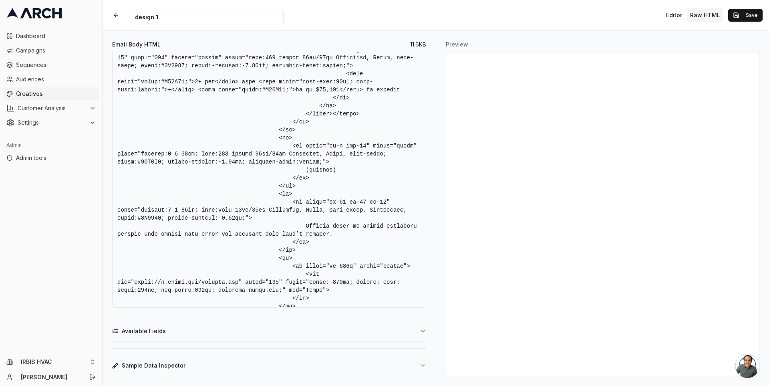
scroll to position [1958, 0]
click at [383, 218] on textarea "Email Body HTML" at bounding box center [269, 180] width 314 height 256
type textarea "<!DOCTYPE HTML PUBLIC "-//W3C//DTD XHTML 1.0 Transitional //EN" "http://www.w3.…"
click at [737, 15] on button "Save" at bounding box center [745, 15] width 34 height 13
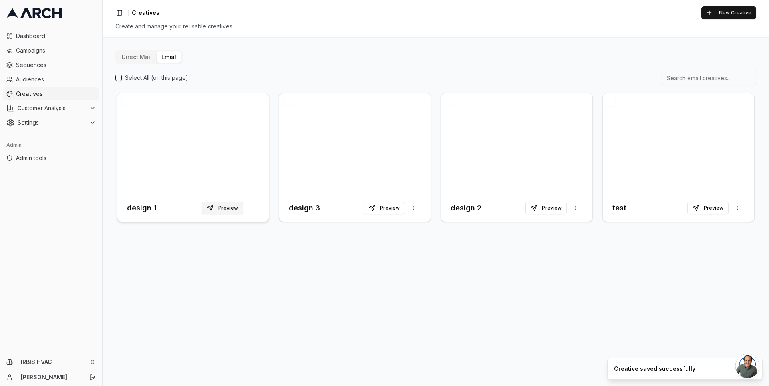
click at [227, 209] on button "Preview" at bounding box center [222, 208] width 41 height 13
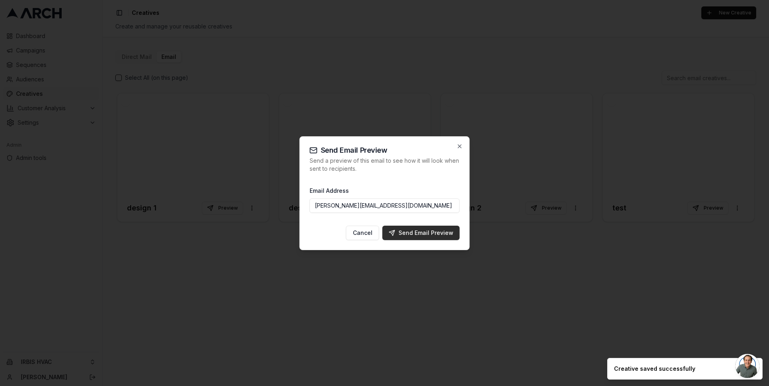
click at [415, 233] on div "Send Email Preview" at bounding box center [421, 233] width 64 height 8
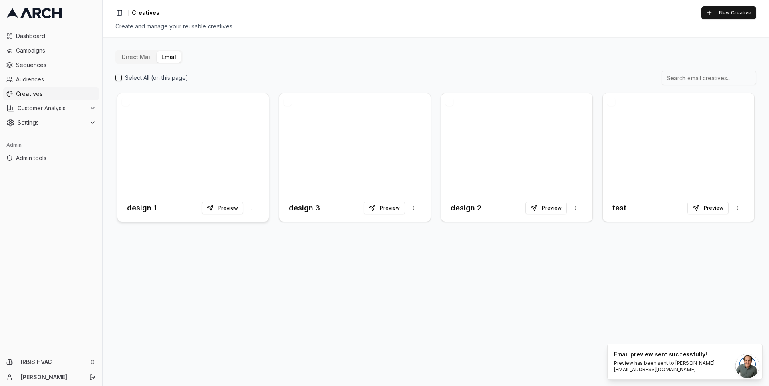
click at [205, 152] on div at bounding box center [192, 143] width 151 height 101
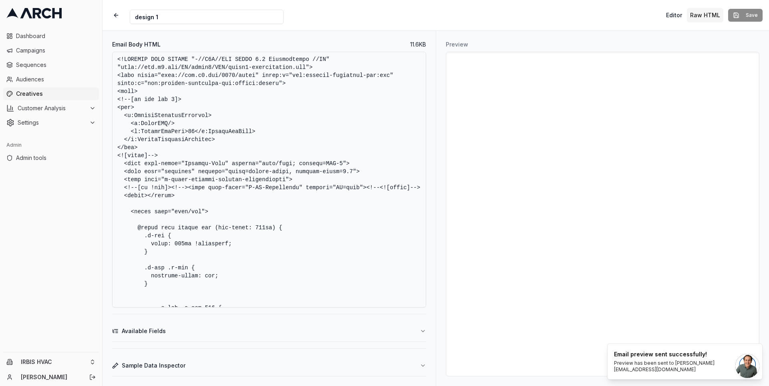
click at [700, 14] on button "Raw HTML" at bounding box center [705, 15] width 36 height 14
click at [341, 118] on textarea "Email Body HTML" at bounding box center [269, 180] width 314 height 256
click at [310, 143] on textarea "Email Body HTML" at bounding box center [269, 180] width 314 height 256
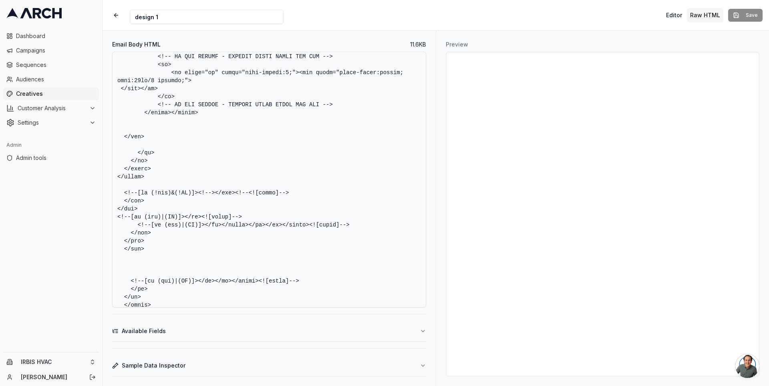
scroll to position [2450, 0]
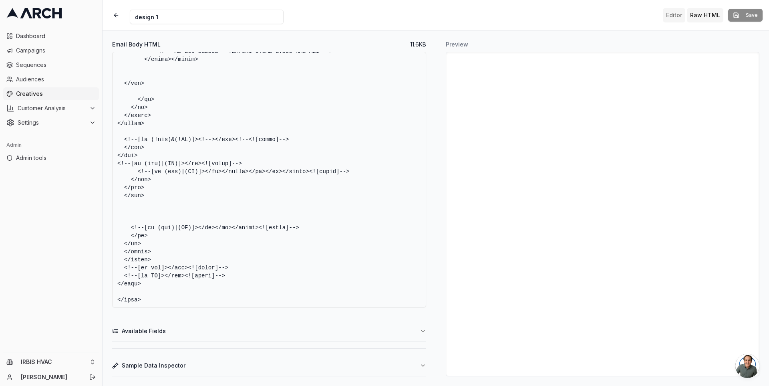
click at [674, 13] on button "Editor" at bounding box center [674, 15] width 22 height 14
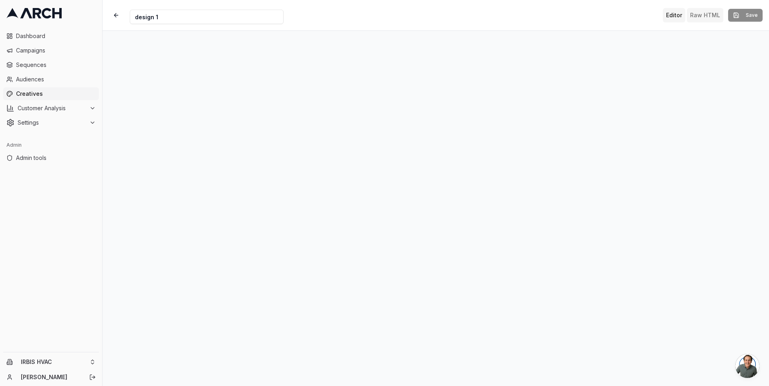
click at [694, 21] on button "Raw HTML" at bounding box center [705, 15] width 36 height 14
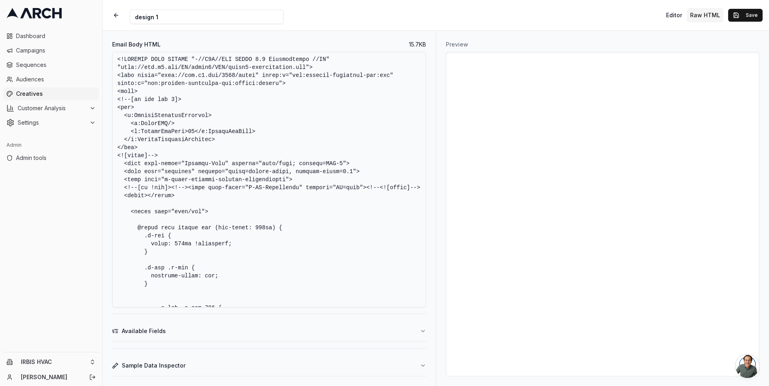
click at [371, 210] on textarea "Email Body HTML" at bounding box center [269, 180] width 314 height 256
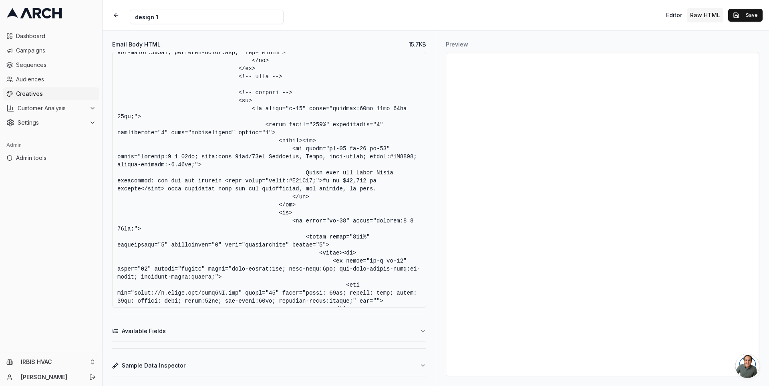
click at [286, 167] on textarea "Email Body HTML" at bounding box center [269, 180] width 314 height 256
click at [285, 167] on textarea "Email Body HTML" at bounding box center [269, 180] width 314 height 256
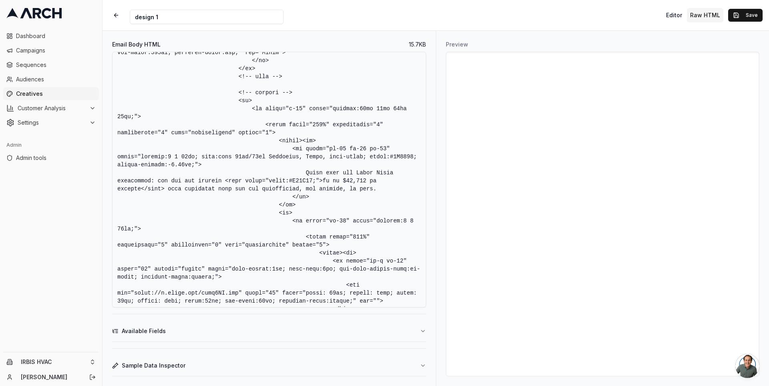
click at [285, 167] on textarea "Email Body HTML" at bounding box center [269, 180] width 314 height 256
click at [279, 169] on textarea "Email Body HTML" at bounding box center [269, 180] width 314 height 256
click at [256, 113] on textarea "Email Body HTML" at bounding box center [269, 180] width 314 height 256
click at [302, 155] on textarea "Email Body HTML" at bounding box center [269, 180] width 314 height 256
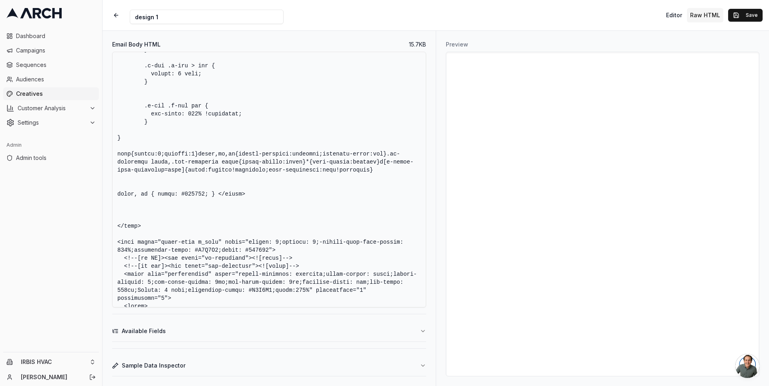
scroll to position [0, 0]
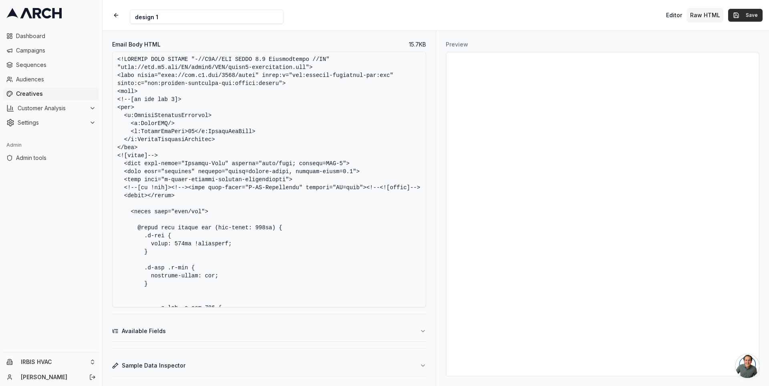
click at [742, 17] on button "Save" at bounding box center [745, 15] width 34 height 13
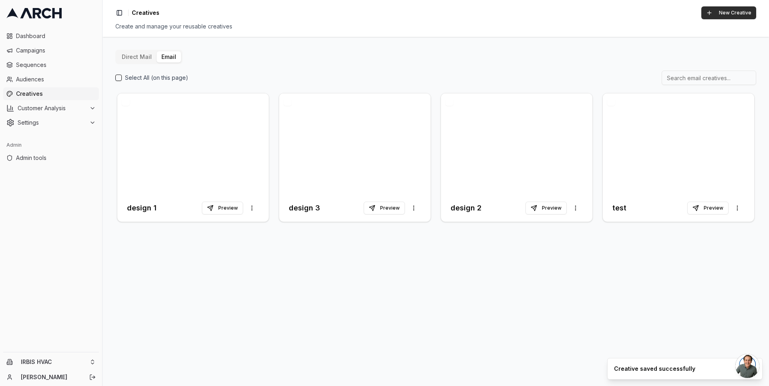
click at [720, 11] on button "New Creative" at bounding box center [728, 12] width 55 height 13
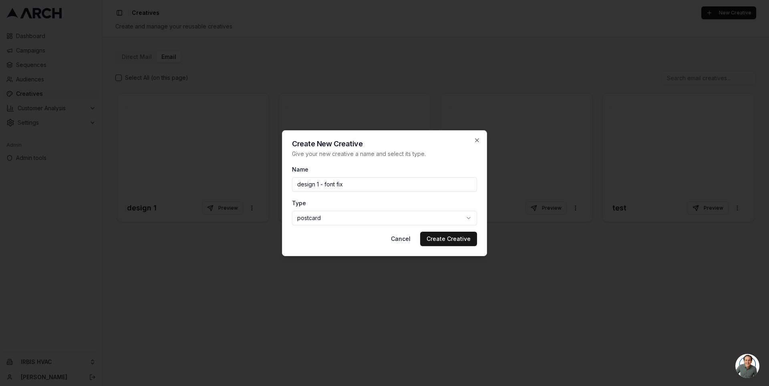
type input "design 1 - font fix"
click at [455, 218] on body "Dashboard Campaigns Sequences Audiences Creatives Customer Analysis Settings Ad…" at bounding box center [384, 193] width 769 height 386
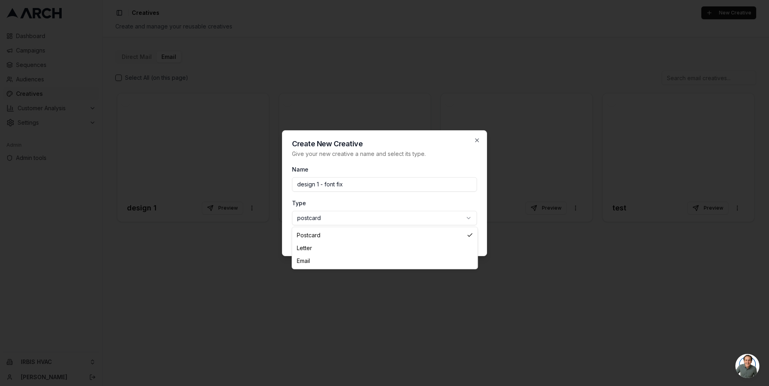
select select "email"
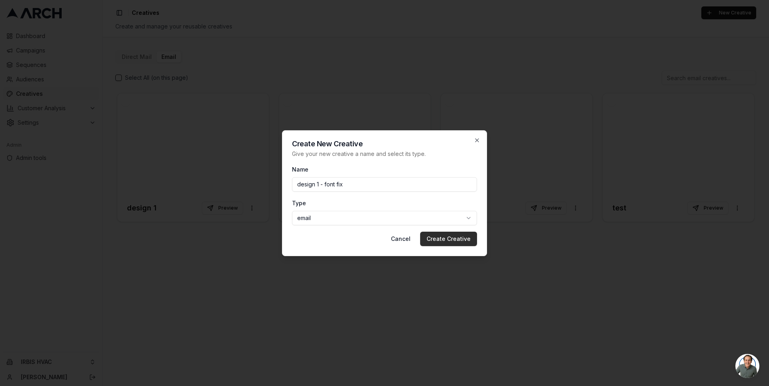
click at [444, 238] on button "Create Creative" at bounding box center [448, 239] width 57 height 14
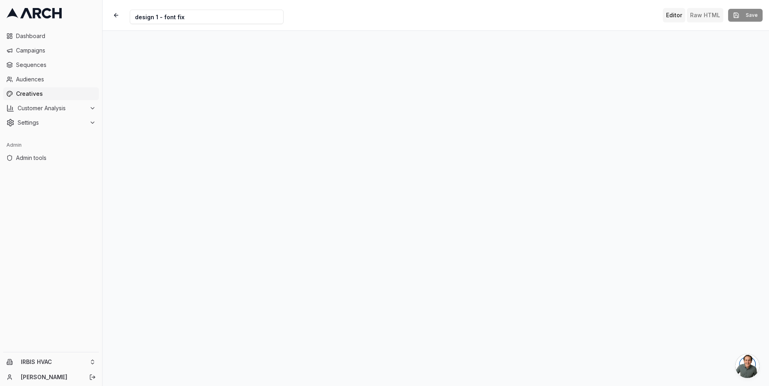
click at [716, 10] on button "Raw HTML" at bounding box center [705, 15] width 36 height 14
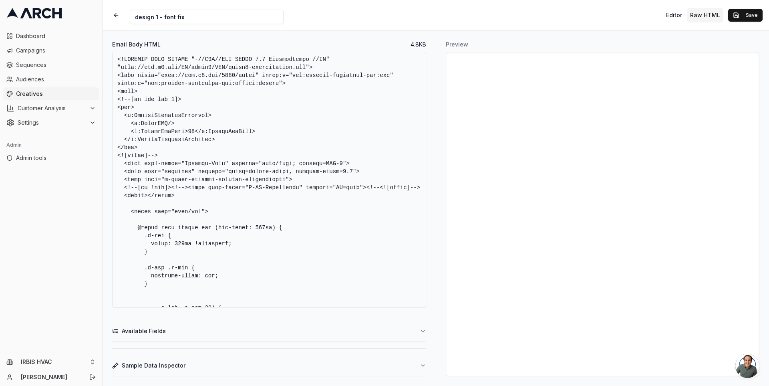
click at [323, 163] on textarea "Email Body HTML" at bounding box center [269, 180] width 314 height 256
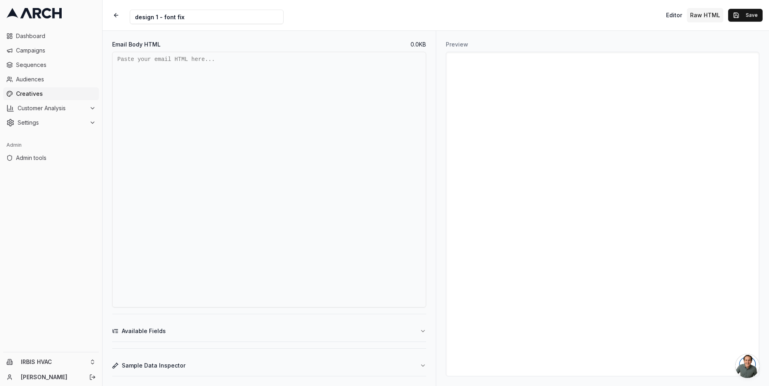
click at [254, 174] on textarea "Email Body HTML" at bounding box center [269, 180] width 314 height 256
paste textarea "<!DOCTYPE HTML PUBLIC "-//W3C//DTD XHTML 1.0 Transitional //EN" "http://www.w3.…"
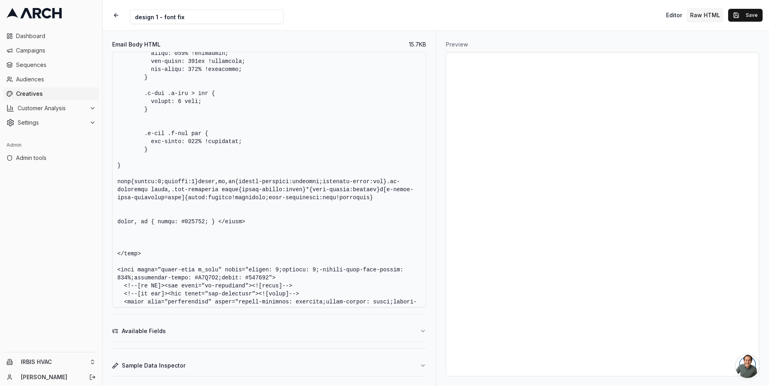
scroll to position [647, 0]
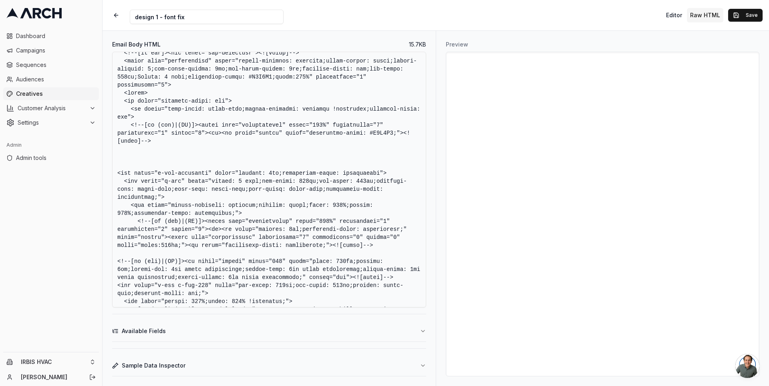
click at [283, 192] on textarea "Email Body HTML" at bounding box center [269, 180] width 314 height 256
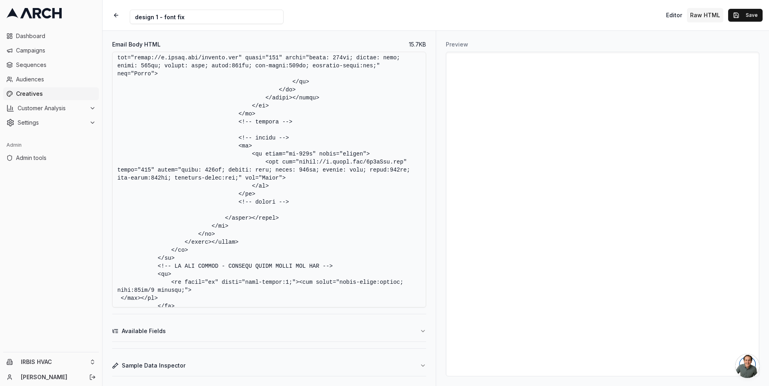
scroll to position [2918, 0]
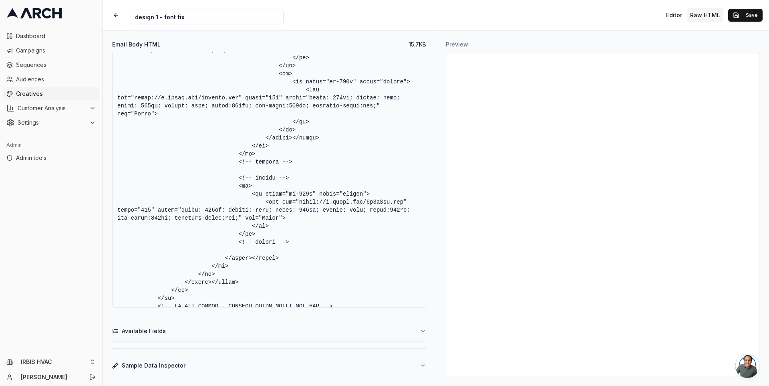
drag, startPoint x: 238, startPoint y: 80, endPoint x: 303, endPoint y: 160, distance: 103.1
click at [303, 160] on textarea "Email Body HTML" at bounding box center [269, 180] width 314 height 256
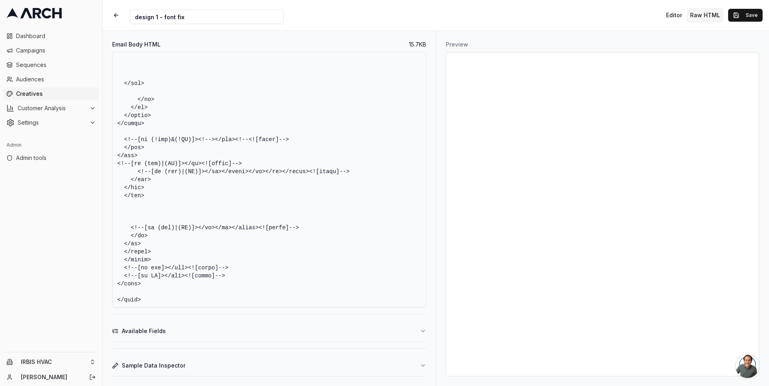
scroll to position [2213, 0]
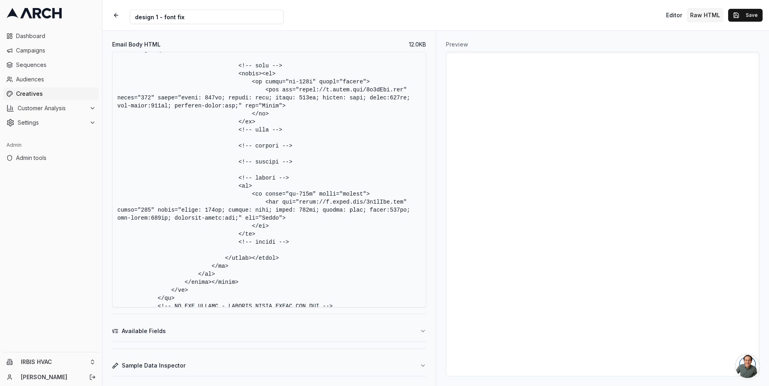
paste textarea "<tr> <td class="p-30" style="padding:32px 46px 51px 49px;"> <table width="100%"…"
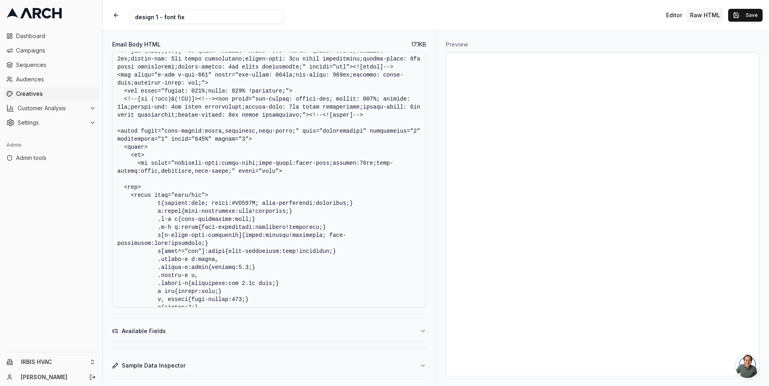
scroll to position [1249, 0]
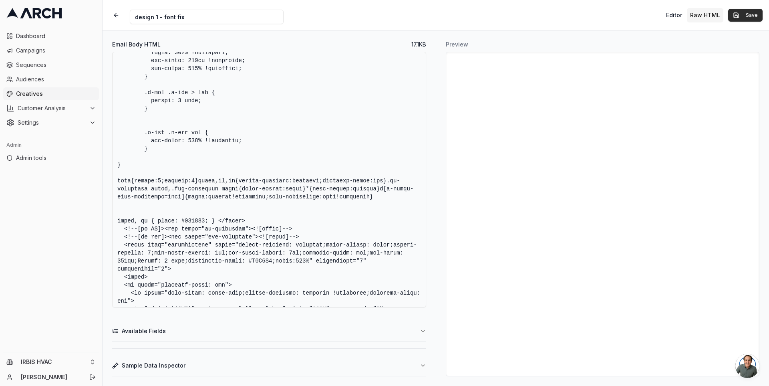
type textarea "<!DOCTYPE HTML PUBLIC "-//W3C//DTD XHTML 1.0 Transitional //EN" "http://www.w3.…"
click at [738, 16] on button "Save" at bounding box center [745, 15] width 34 height 13
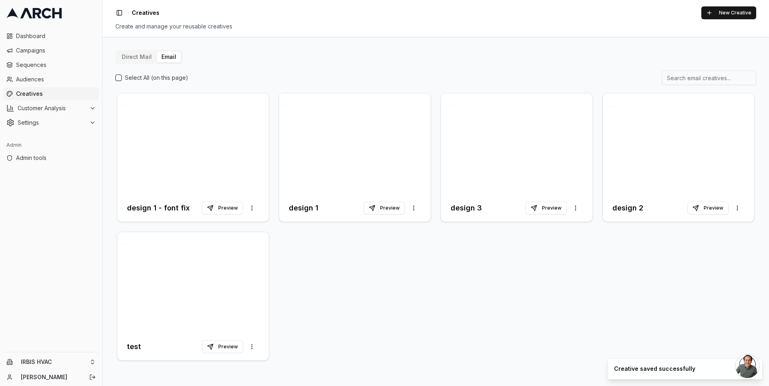
click at [366, 270] on div "design 1 - font fix Preview More options design 1 Preview More options design 3…" at bounding box center [435, 226] width 641 height 271
click at [228, 206] on button "Preview" at bounding box center [222, 208] width 41 height 13
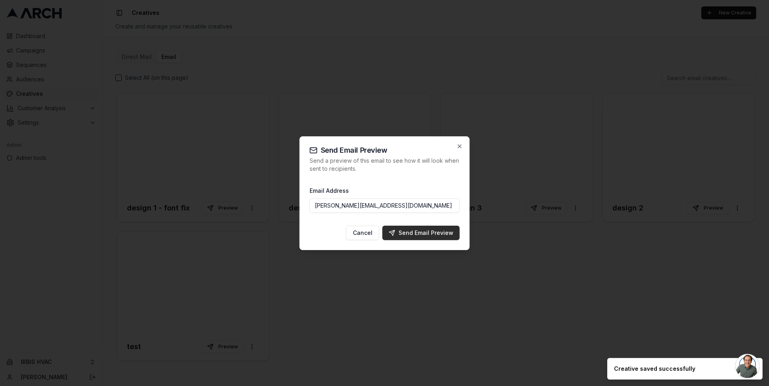
click at [406, 232] on div "Send Email Preview" at bounding box center [421, 233] width 64 height 8
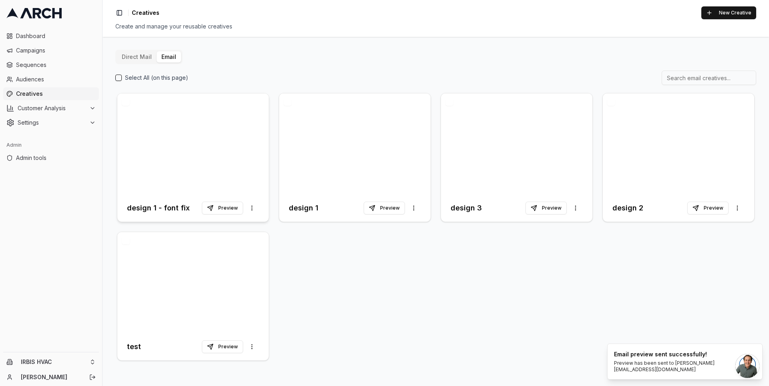
click at [199, 148] on div at bounding box center [192, 143] width 151 height 101
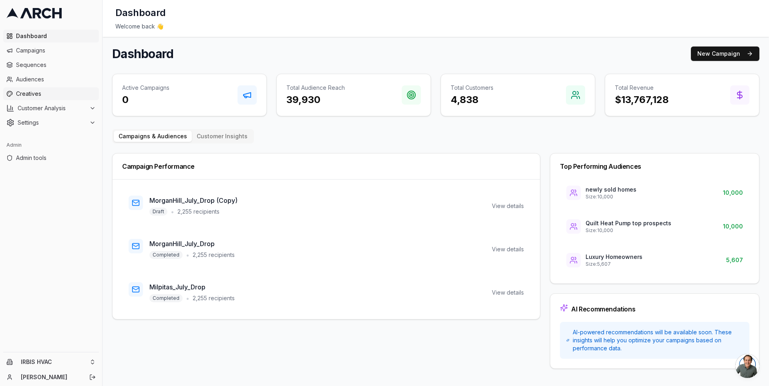
click at [48, 93] on span "Creatives" at bounding box center [56, 94] width 80 height 8
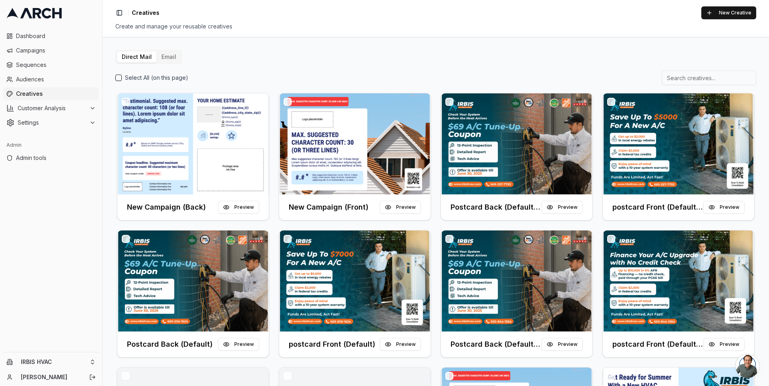
click at [164, 56] on button "Email" at bounding box center [169, 56] width 24 height 11
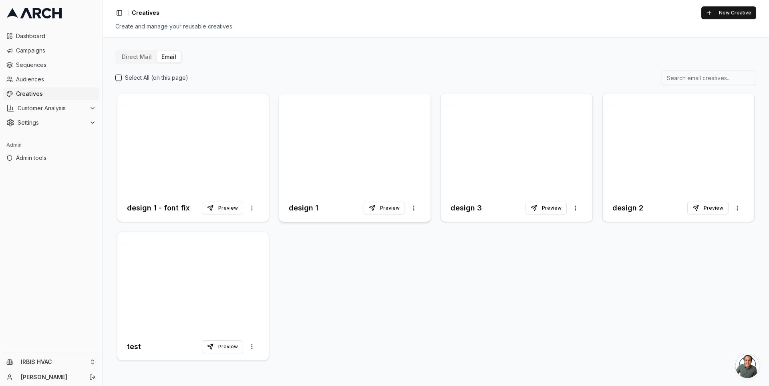
click at [340, 123] on div at bounding box center [354, 143] width 151 height 101
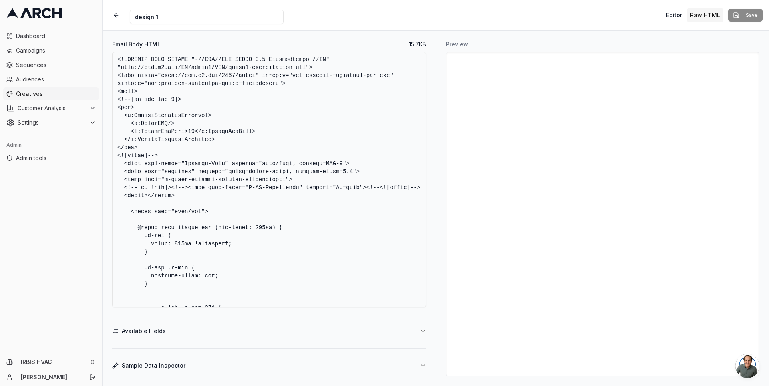
click at [323, 125] on textarea "Email Body HTML" at bounding box center [269, 180] width 314 height 256
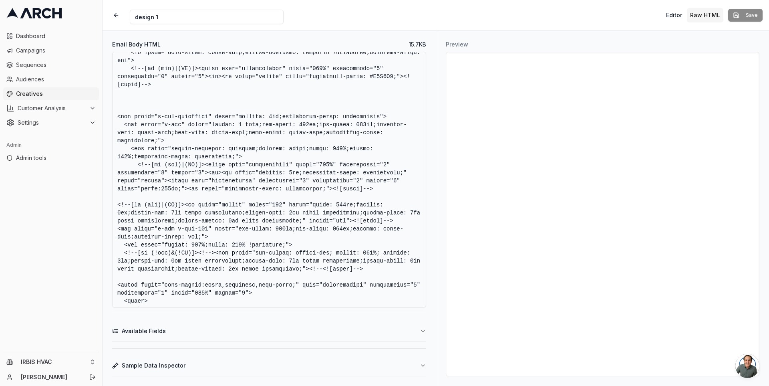
scroll to position [1657, 0]
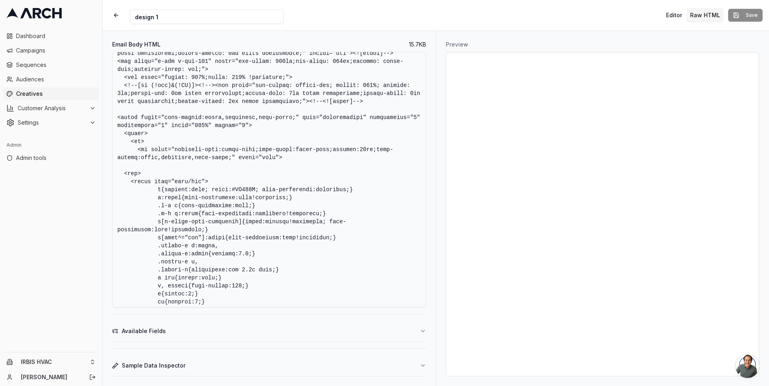
click at [299, 243] on textarea "Email Body HTML" at bounding box center [269, 180] width 314 height 256
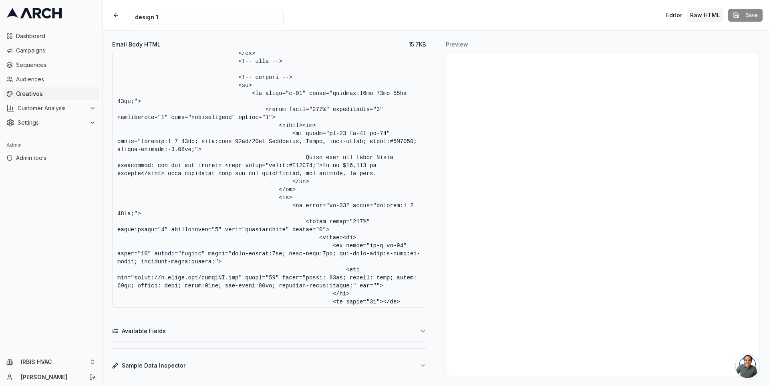
scroll to position [2278, 0]
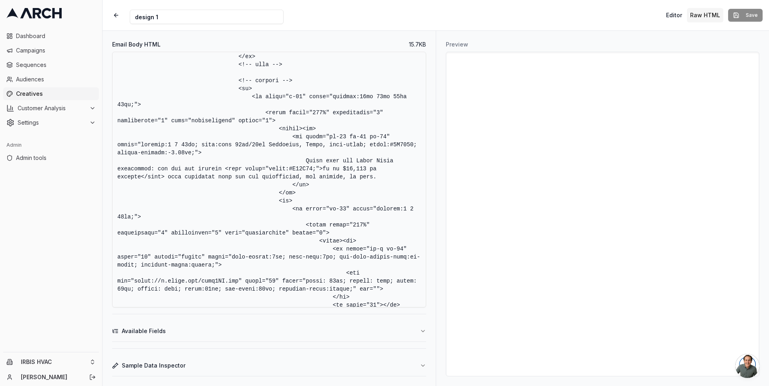
click at [246, 99] on textarea "Email Body HTML" at bounding box center [269, 180] width 314 height 256
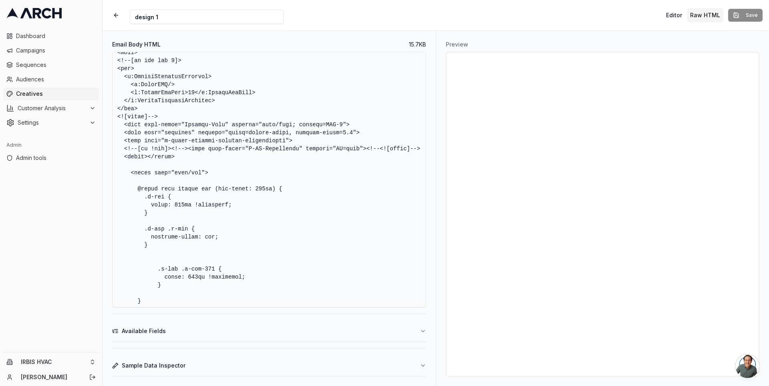
scroll to position [0, 0]
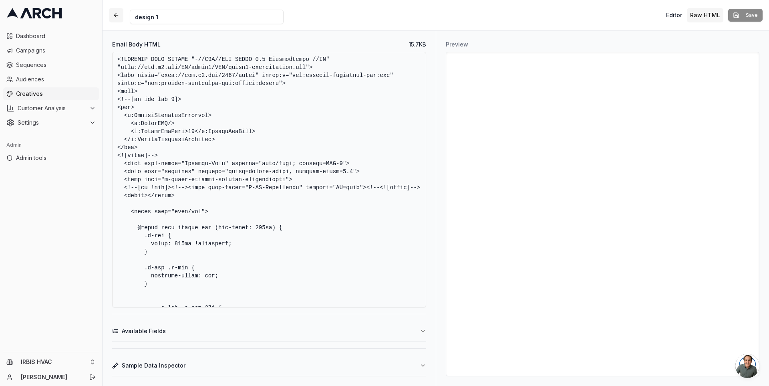
click at [118, 17] on button "button" at bounding box center [116, 15] width 14 height 14
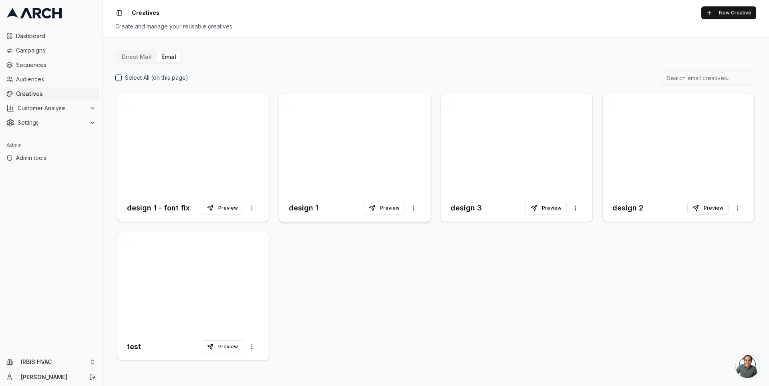
click at [339, 141] on div at bounding box center [354, 143] width 151 height 101
click at [204, 133] on div at bounding box center [192, 143] width 151 height 101
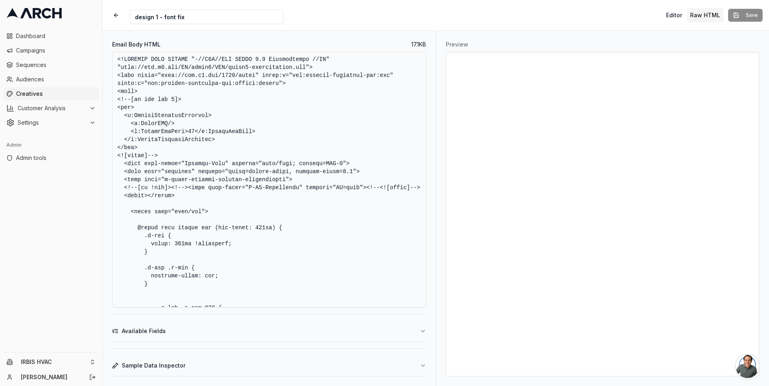
click at [309, 143] on textarea "Email Body HTML" at bounding box center [269, 180] width 314 height 256
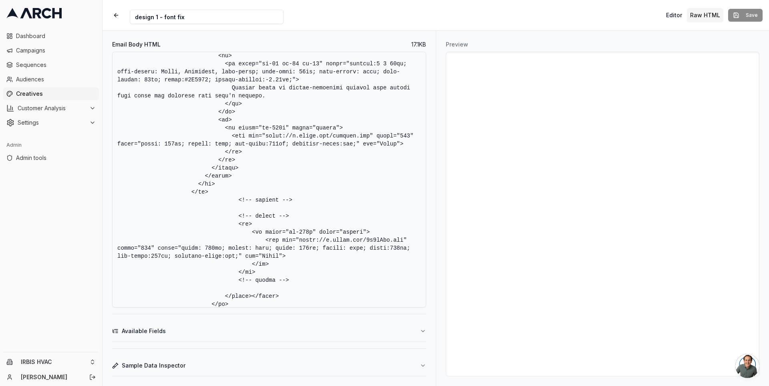
scroll to position [2946, 0]
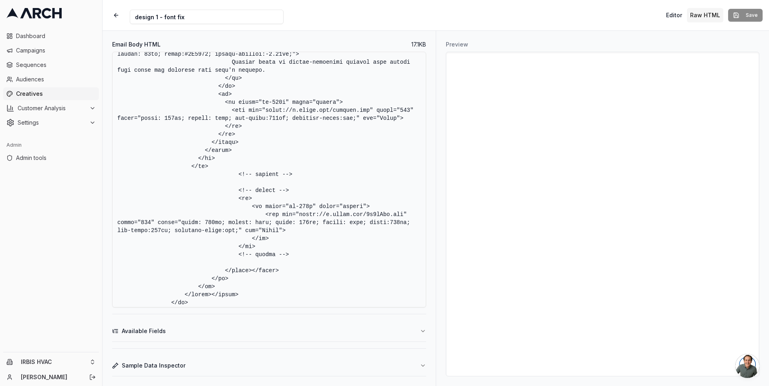
drag, startPoint x: 312, startPoint y: 116, endPoint x: 242, endPoint y: 175, distance: 91.6
click at [242, 175] on textarea "Email Body HTML" at bounding box center [269, 180] width 314 height 256
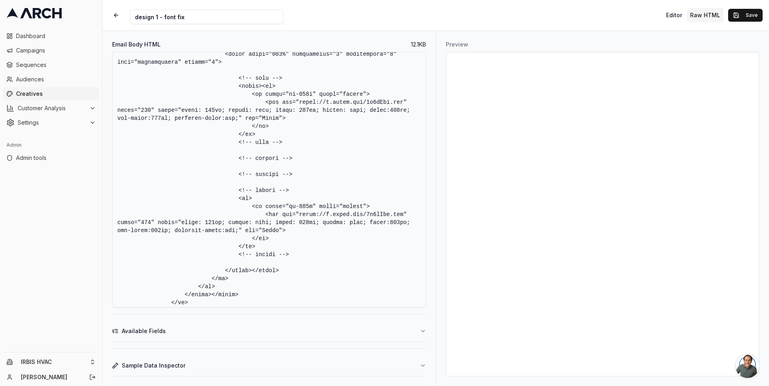
paste textarea "<tr> <td class="p-30" style="padding:32px 46px 51px 49px;"> <table width="100%"…"
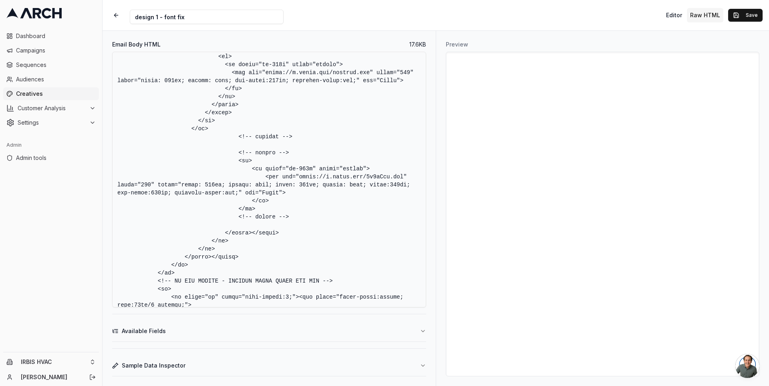
scroll to position [3021, 0]
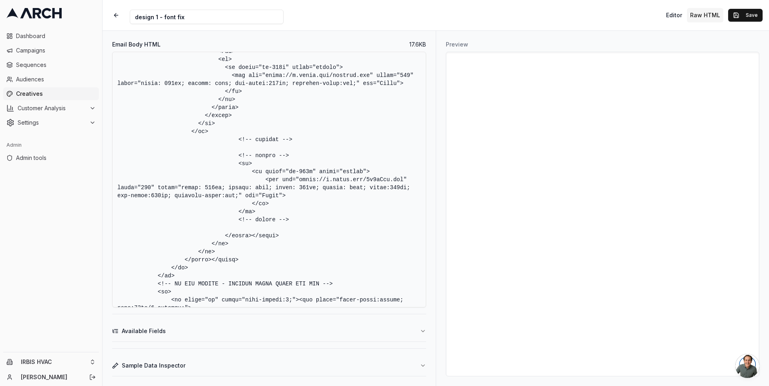
type textarea "<!DOCTYPE HTML PUBLIC "-//W3C//DTD XHTML 1.0 Transitional //EN" "http://www.w3.…"
click at [742, 21] on button "Save" at bounding box center [745, 15] width 34 height 13
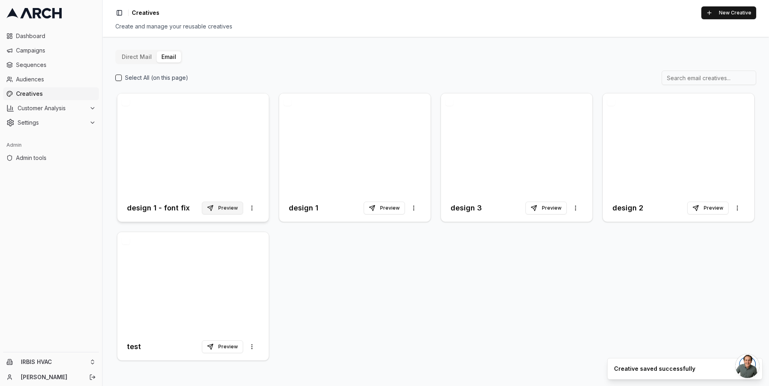
click at [223, 208] on button "Preview" at bounding box center [222, 208] width 41 height 13
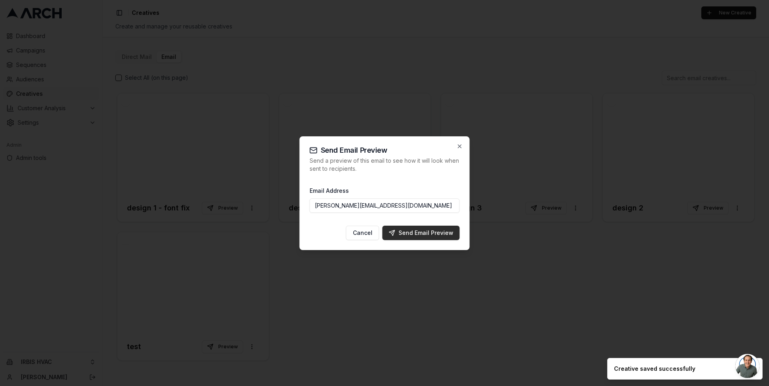
click at [421, 228] on button "Send Email Preview" at bounding box center [421, 233] width 77 height 14
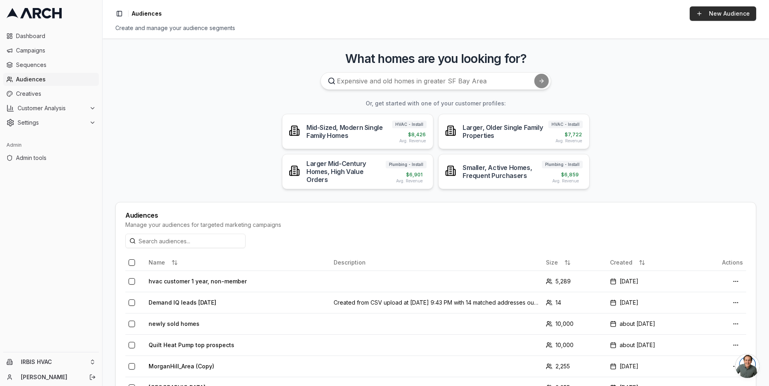
click at [718, 14] on link "New Audience" at bounding box center [723, 13] width 67 height 14
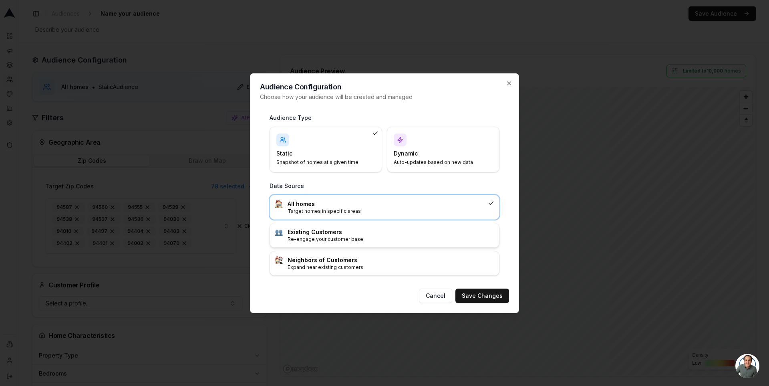
click at [367, 236] on p "Re-engage your customer base" at bounding box center [391, 239] width 207 height 6
click at [490, 295] on button "Save Changes" at bounding box center [482, 295] width 54 height 14
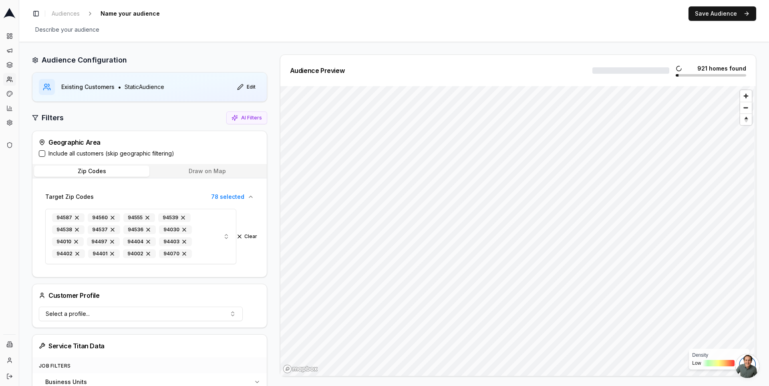
click at [91, 154] on label "Include all customers (skip geographic filtering)" at bounding box center [111, 153] width 126 height 8
click at [45, 154] on button "Include all customers (skip geographic filtering)" at bounding box center [42, 153] width 6 height 6
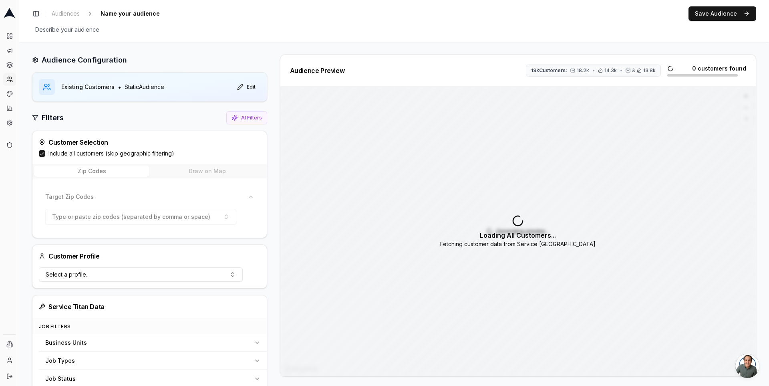
click at [108, 153] on label "Include all customers (skip geographic filtering)" at bounding box center [111, 153] width 126 height 8
click at [45, 153] on button "Include all customers (skip geographic filtering)" at bounding box center [42, 153] width 6 height 6
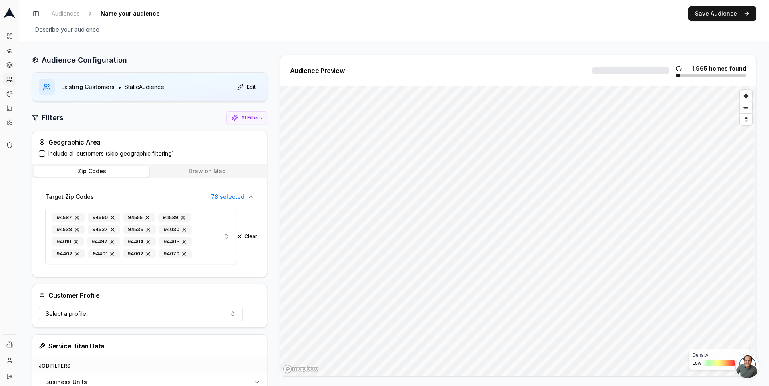
click at [247, 234] on button "Clear" at bounding box center [246, 236] width 21 height 6
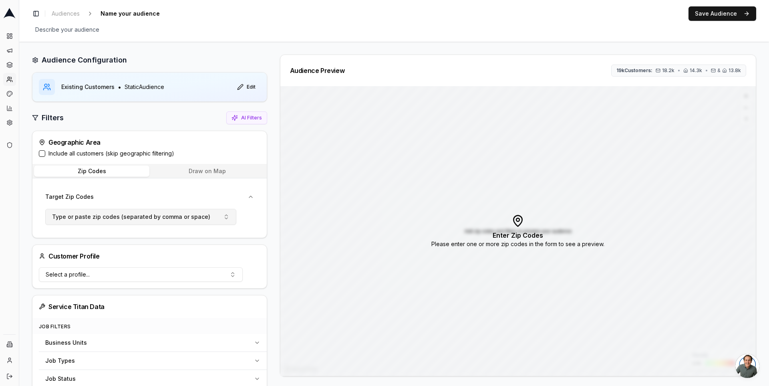
click at [129, 218] on span "Type or paste zip codes (separated by comma or space)" at bounding box center [131, 217] width 158 height 8
type input "95050 95051 95052 95053 95054 95055"
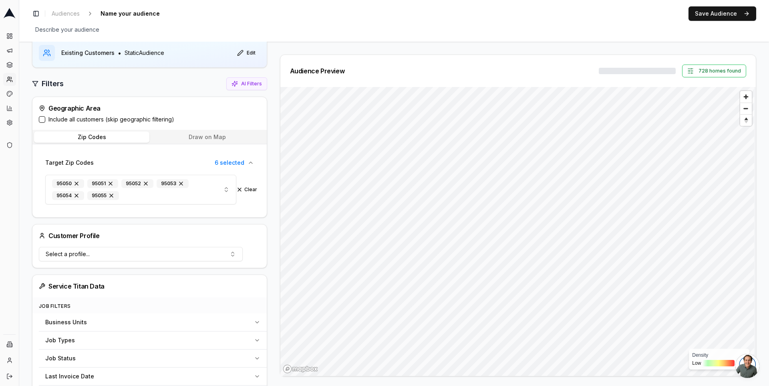
scroll to position [19, 0]
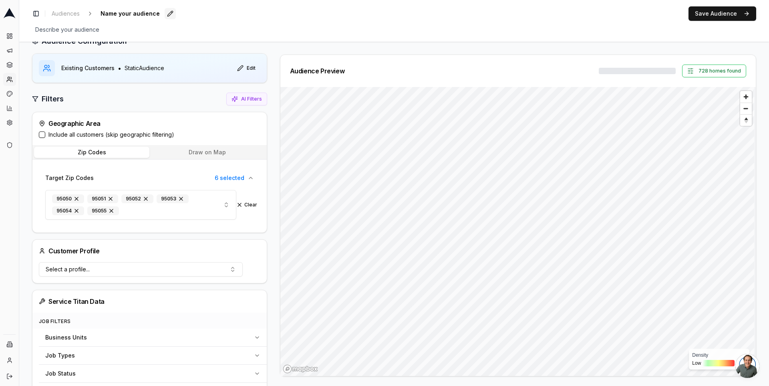
click at [168, 15] on button "Edit" at bounding box center [170, 13] width 11 height 11
type input "Santa Clara City Customers"
click at [193, 16] on button "Save" at bounding box center [198, 13] width 11 height 11
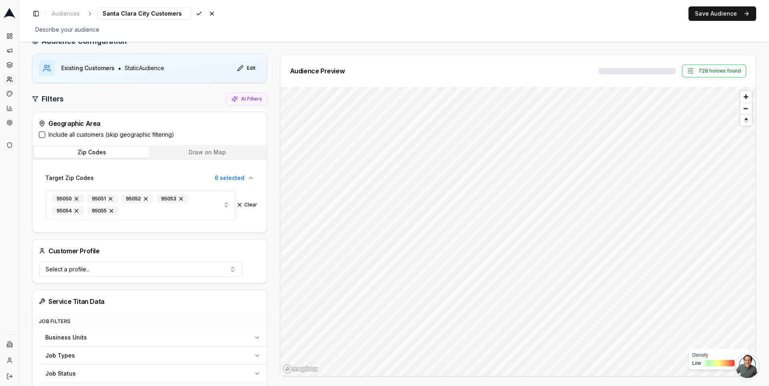
click at [642, 68] on div at bounding box center [637, 71] width 77 height 6
click at [58, 136] on label "Include all customers (skip geographic filtering)" at bounding box center [111, 135] width 126 height 8
click at [45, 136] on button "Include all customers (skip geographic filtering)" at bounding box center [42, 134] width 6 height 6
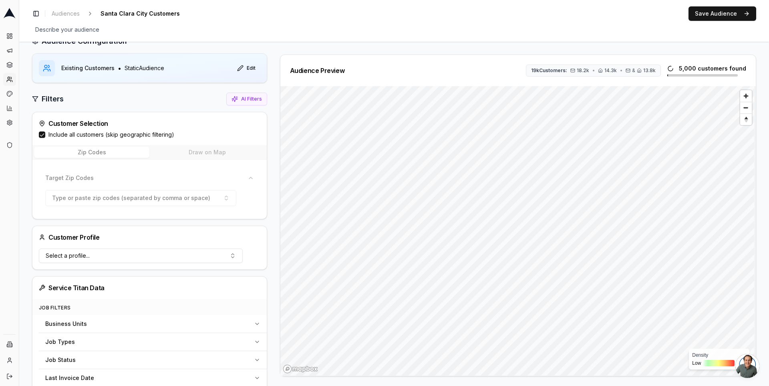
click at [58, 136] on label "Include all customers (skip geographic filtering)" at bounding box center [111, 135] width 126 height 8
click at [45, 136] on button "Include all customers (skip geographic filtering)" at bounding box center [42, 134] width 6 height 6
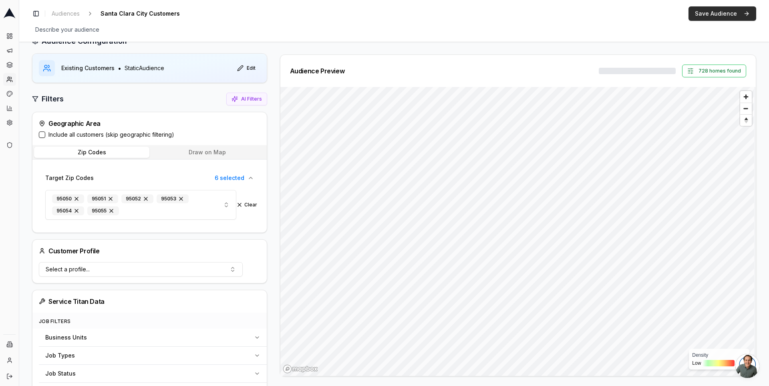
click at [710, 13] on button "Save Audience" at bounding box center [723, 13] width 68 height 14
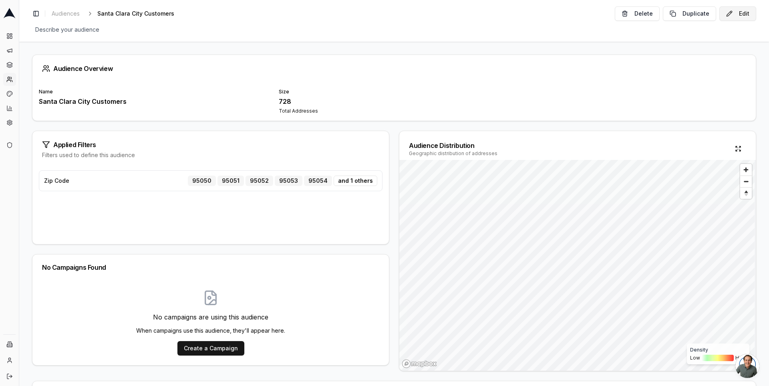
click at [721, 18] on button "Edit" at bounding box center [737, 13] width 37 height 14
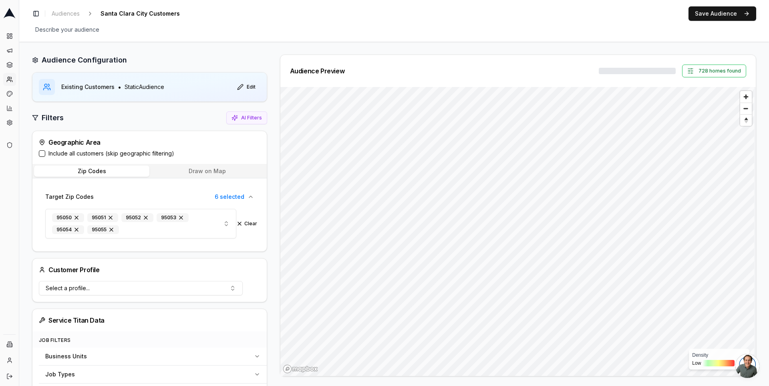
click at [628, 72] on div at bounding box center [637, 71] width 77 height 6
click at [620, 69] on button "736 Customers: 712 • 736 • & 712" at bounding box center [613, 71] width 126 height 12
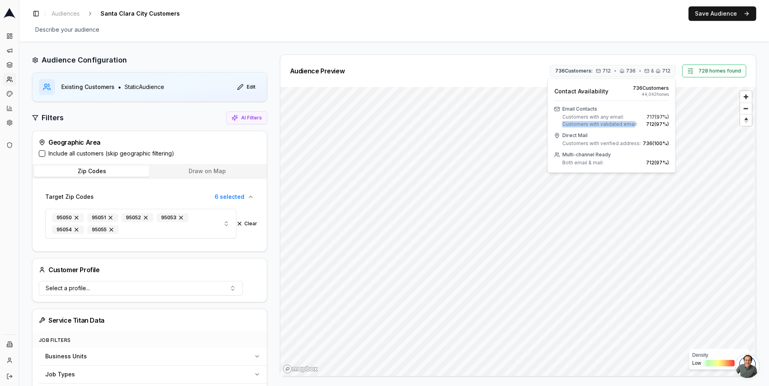
drag, startPoint x: 562, startPoint y: 124, endPoint x: 632, endPoint y: 124, distance: 70.1
click at [632, 124] on span "Customers with validated email:" at bounding box center [599, 124] width 75 height 6
click at [600, 56] on div "Audience Preview 736 Customers: 712 • 736 • & 712 728 homes found" at bounding box center [518, 71] width 476 height 32
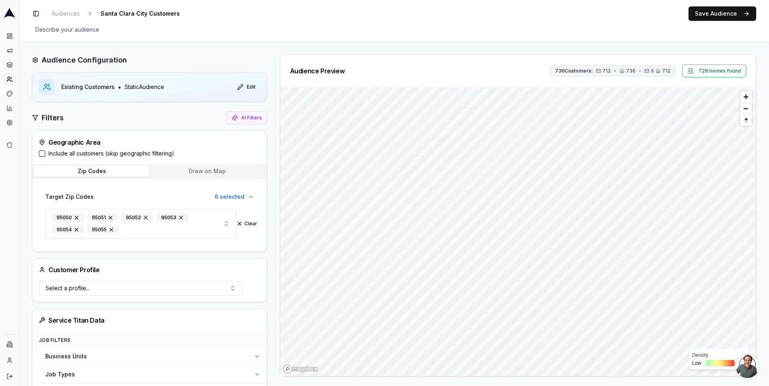
click at [601, 73] on span "712" at bounding box center [603, 71] width 15 height 6
click at [522, 68] on div "Audience Preview 736 Customers: 712 • 736 • & 712 728 homes found" at bounding box center [518, 70] width 456 height 13
click at [617, 75] on button "736 Customers: 712 • 736 • & 712" at bounding box center [613, 71] width 126 height 12
click at [505, 62] on div "Audience Preview 736 Customers: 712 • 736 • & 712 728 homes found" at bounding box center [518, 71] width 476 height 32
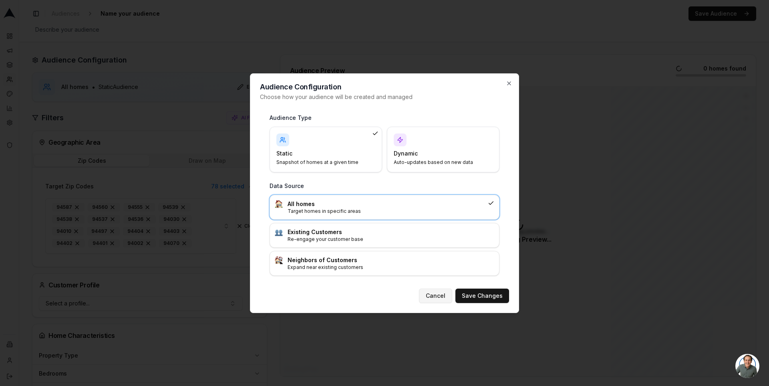
click at [439, 300] on button "Cancel" at bounding box center [435, 295] width 33 height 14
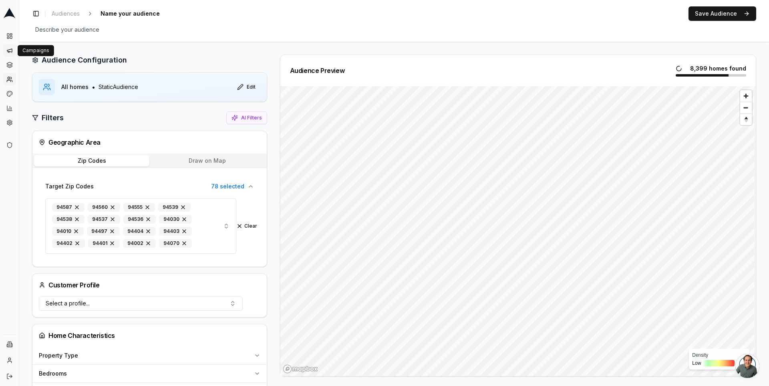
click at [8, 46] on link "Campaigns" at bounding box center [9, 50] width 13 height 13
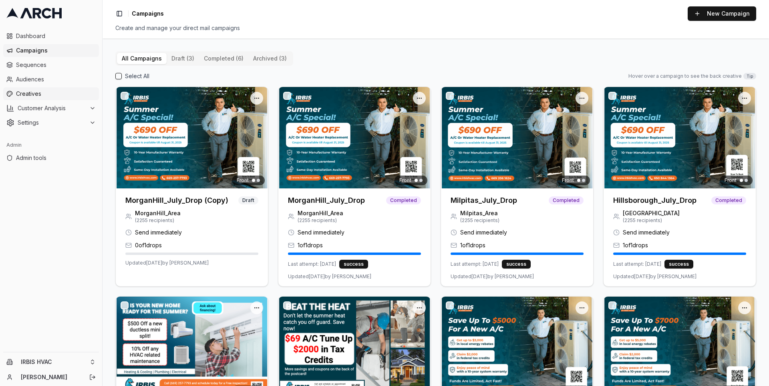
click at [39, 90] on span "Creatives" at bounding box center [56, 94] width 80 height 8
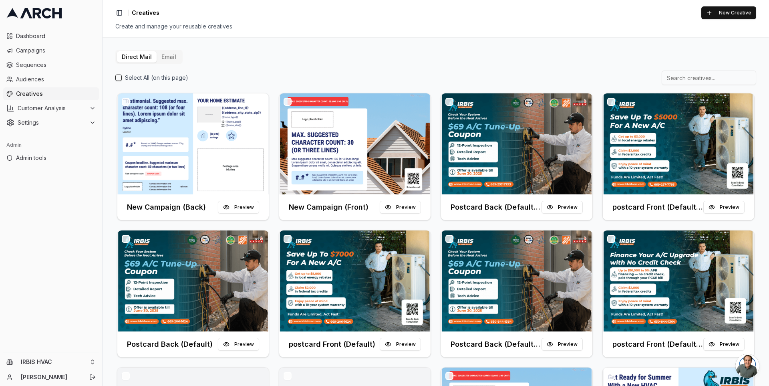
click at [170, 59] on button "Email" at bounding box center [169, 56] width 24 height 11
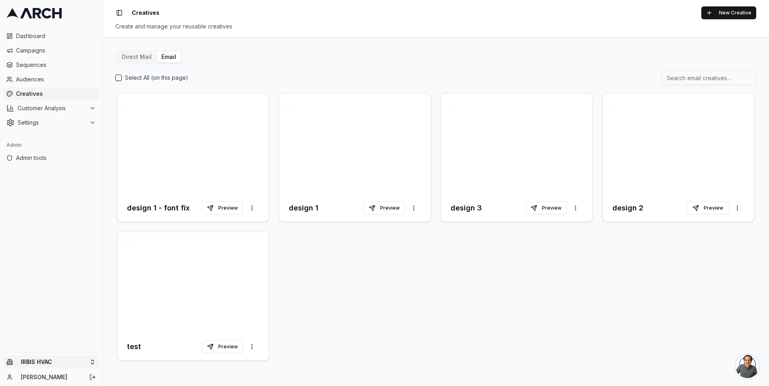
click at [51, 367] on html "Dashboard Campaigns Sequences Audiences Creatives Customer Analysis Settings Ad…" at bounding box center [384, 193] width 769 height 386
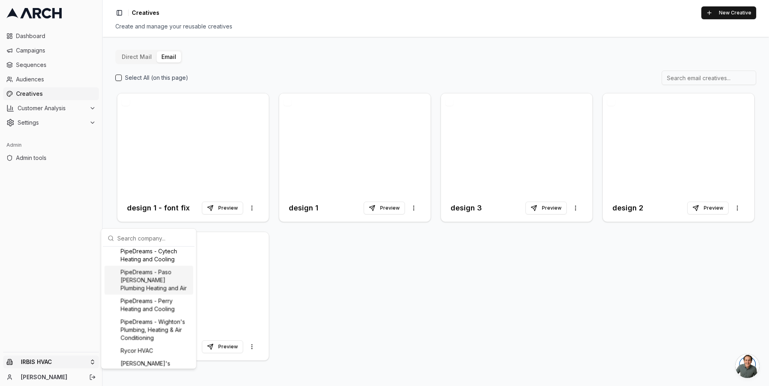
scroll to position [849, 0]
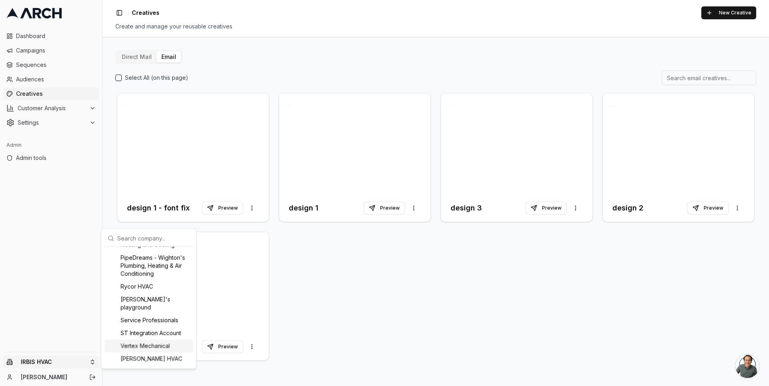
click at [133, 349] on div "Vertex Mechanical" at bounding box center [149, 345] width 89 height 13
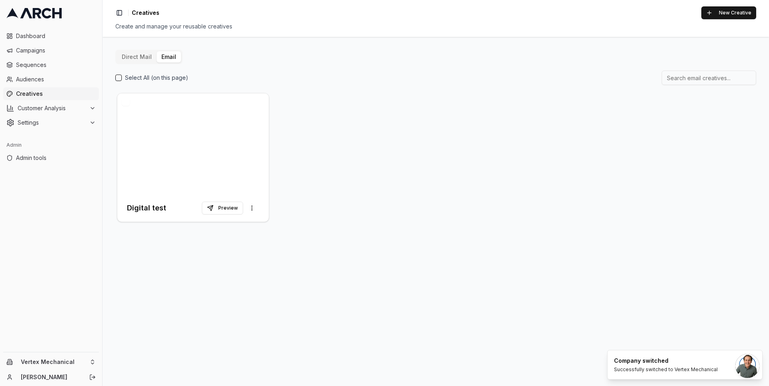
click at [135, 53] on button "Direct Mail" at bounding box center [137, 56] width 40 height 11
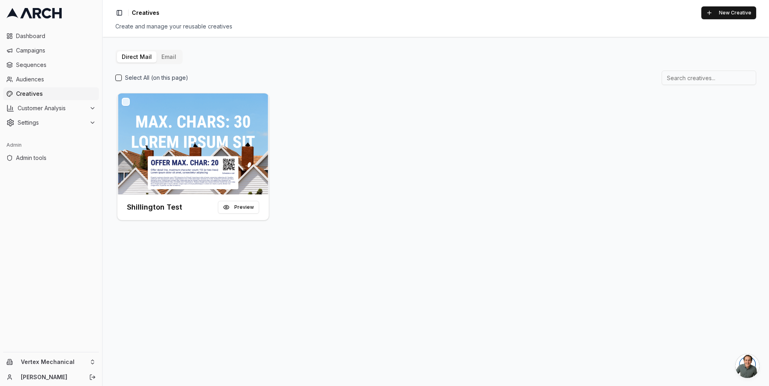
click at [164, 259] on div "Direct Mail Email Select All (on this page) Shillington Test Preview" at bounding box center [436, 211] width 667 height 349
click at [62, 359] on html "Dashboard Campaigns Sequences Audiences Creatives Customer Analysis Settings Ad…" at bounding box center [384, 193] width 769 height 386
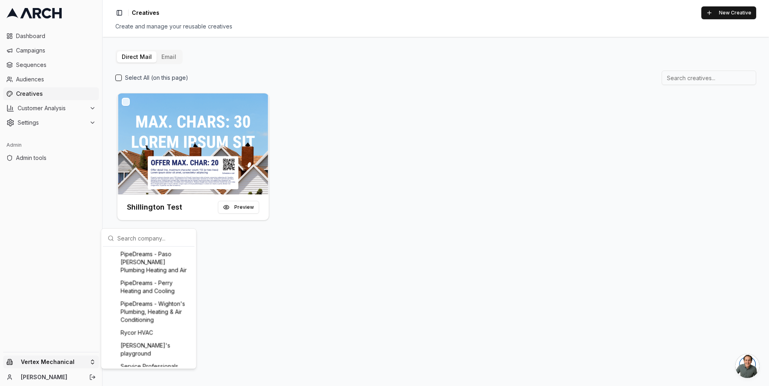
scroll to position [849, 0]
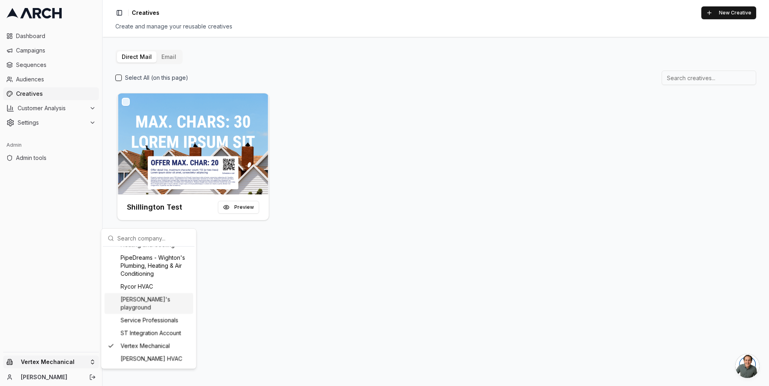
click at [153, 306] on div "[PERSON_NAME]'s playground" at bounding box center [149, 303] width 89 height 21
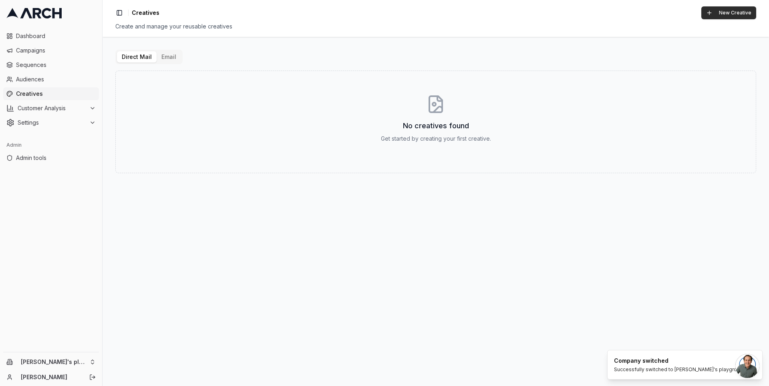
click at [733, 14] on button "New Creative" at bounding box center [728, 12] width 55 height 13
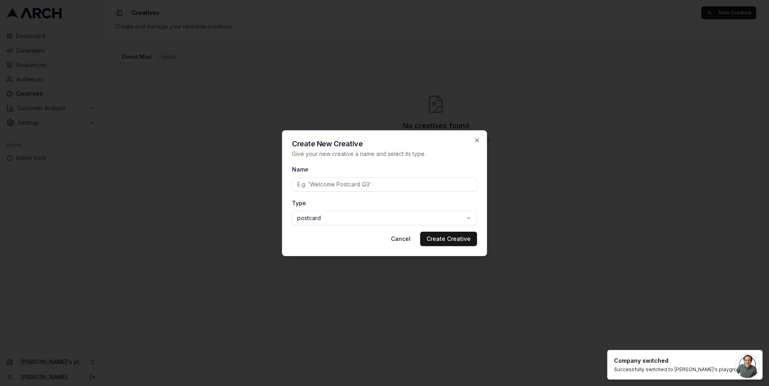
click at [312, 215] on body "Dashboard Campaigns Sequences Audiences Creatives Customer Analysis Settings Ad…" at bounding box center [384, 193] width 769 height 386
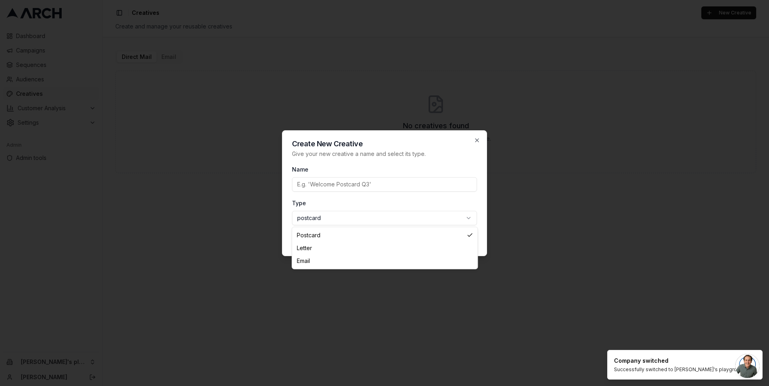
select select "letter"
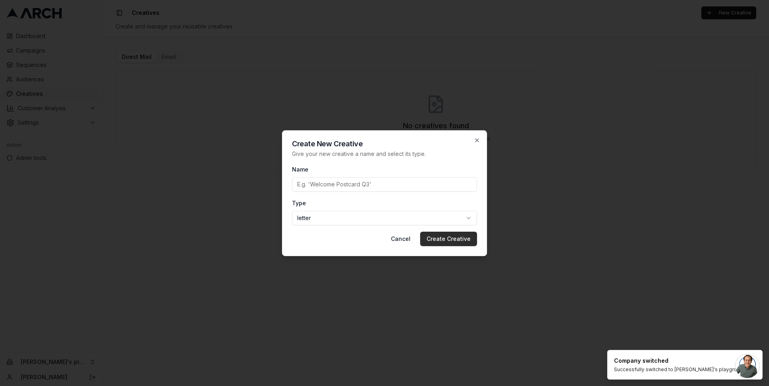
click at [439, 237] on button "Create Creative" at bounding box center [448, 239] width 57 height 14
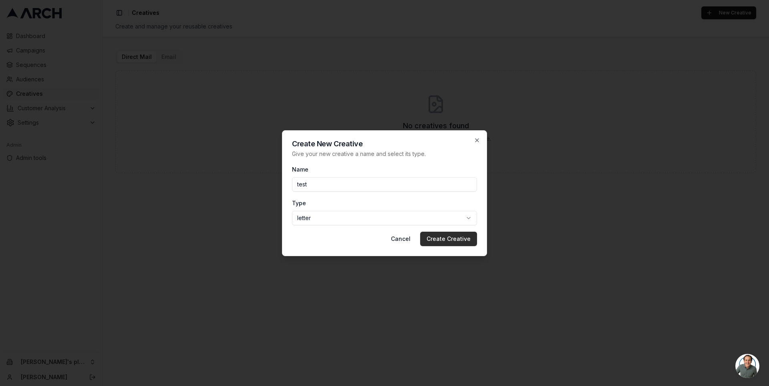
type input "test"
click at [447, 229] on form "Name test Type letter postcard letter email Cancel Create Creative" at bounding box center [384, 205] width 185 height 82
click at [448, 238] on button "Create Creative" at bounding box center [448, 239] width 57 height 14
